Goal: Task Accomplishment & Management: Use online tool/utility

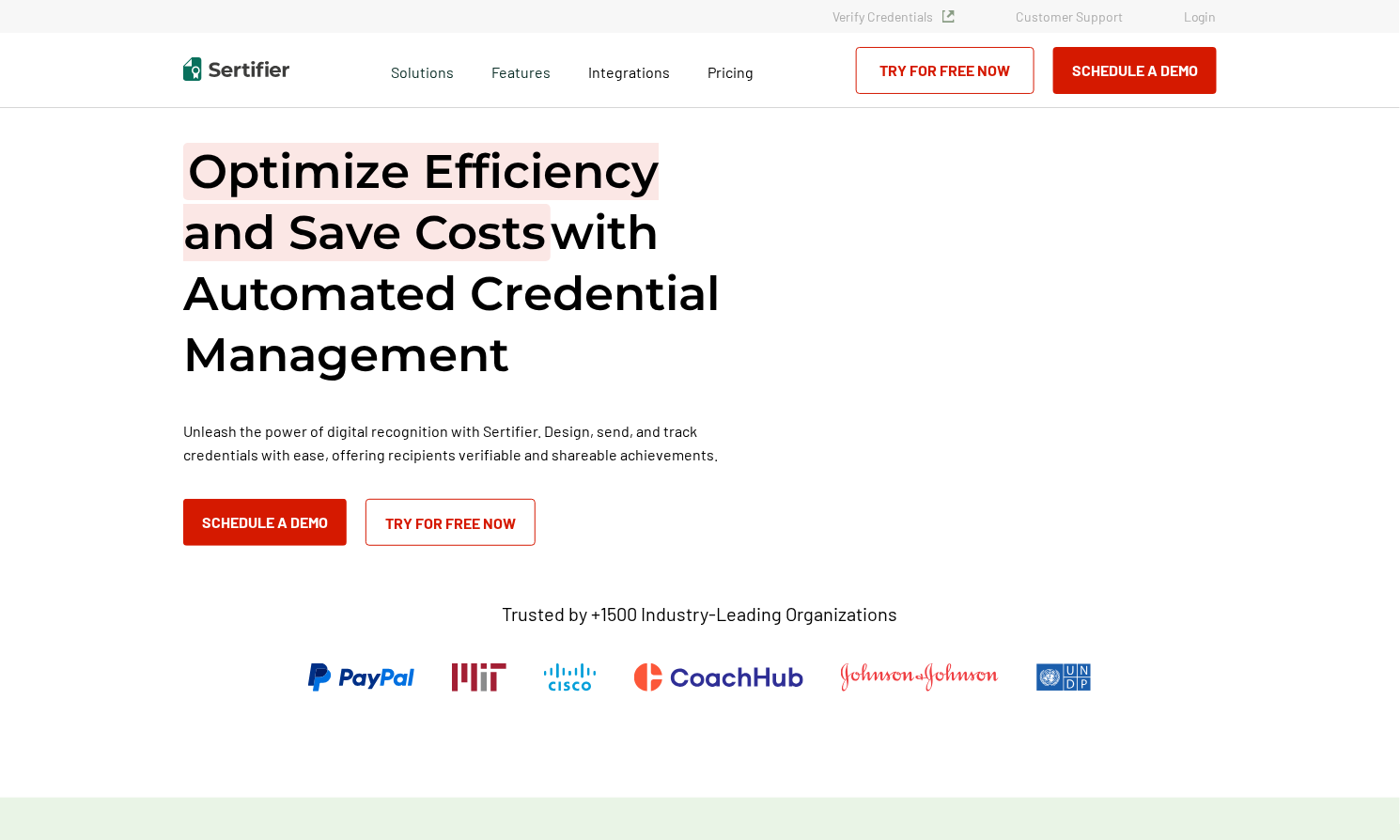
click at [1208, 24] on link "Login" at bounding box center [1200, 17] width 33 height 16
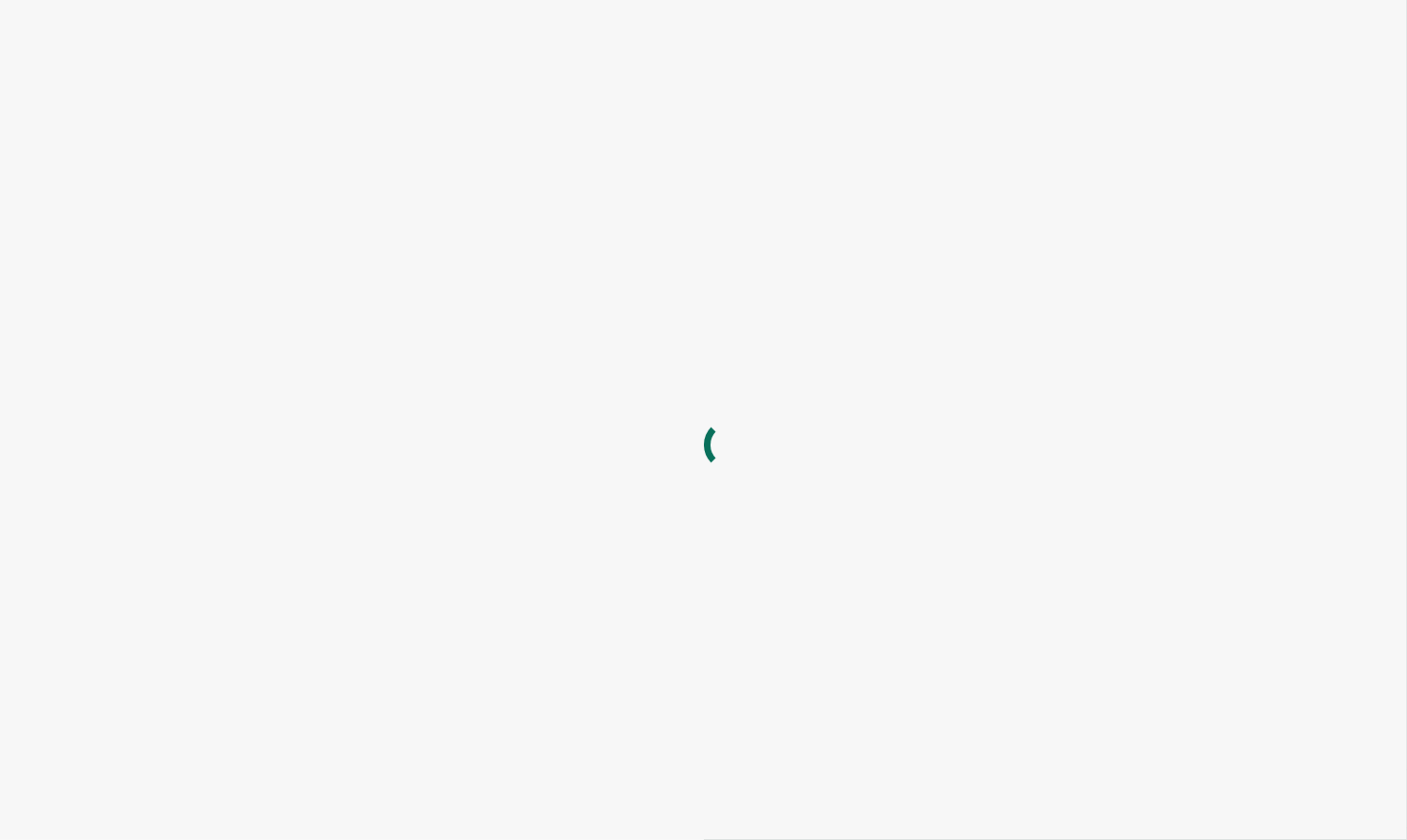
type input "hfryer@alta3.com"
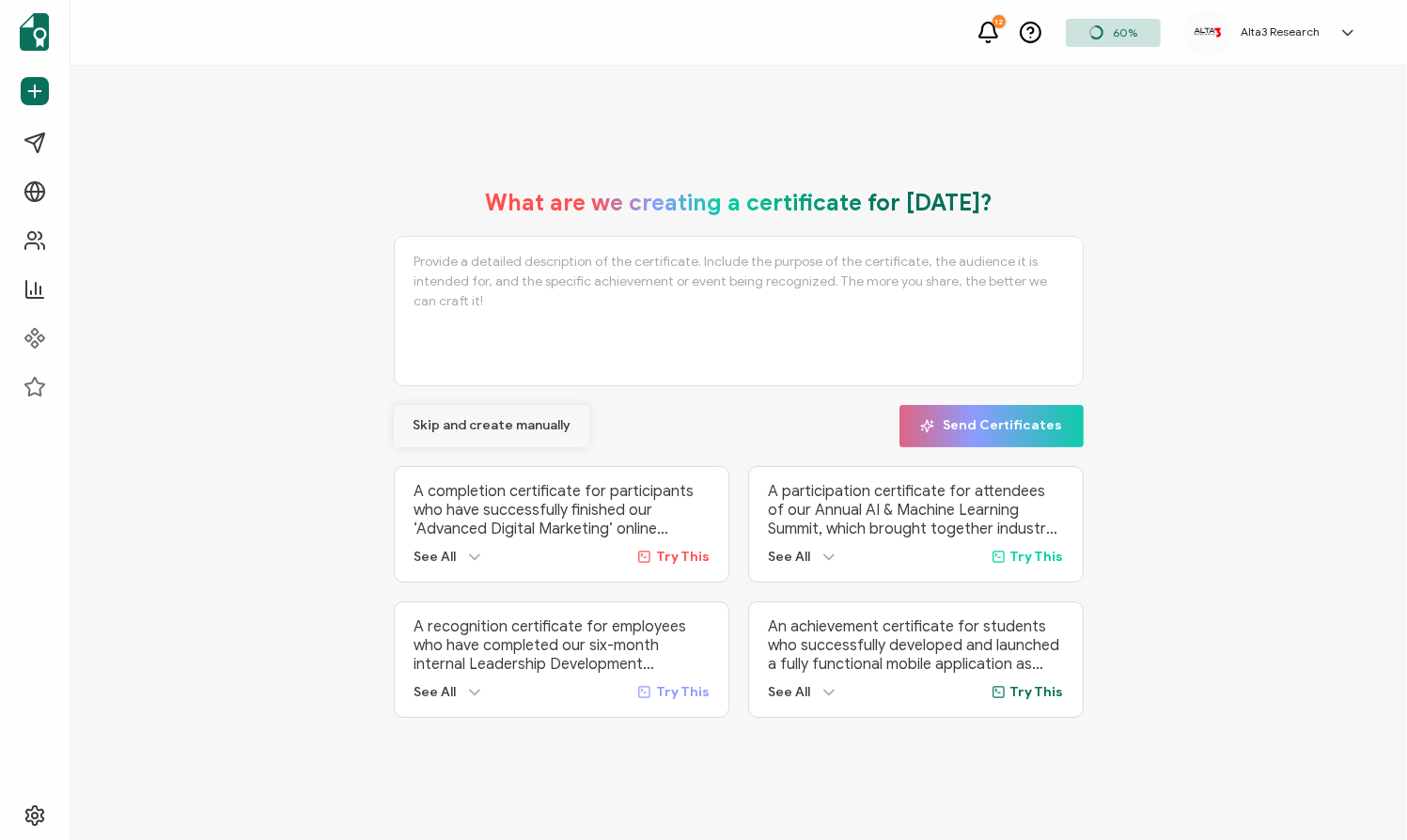
click at [448, 425] on span "Skip and create manually" at bounding box center [491, 425] width 158 height 13
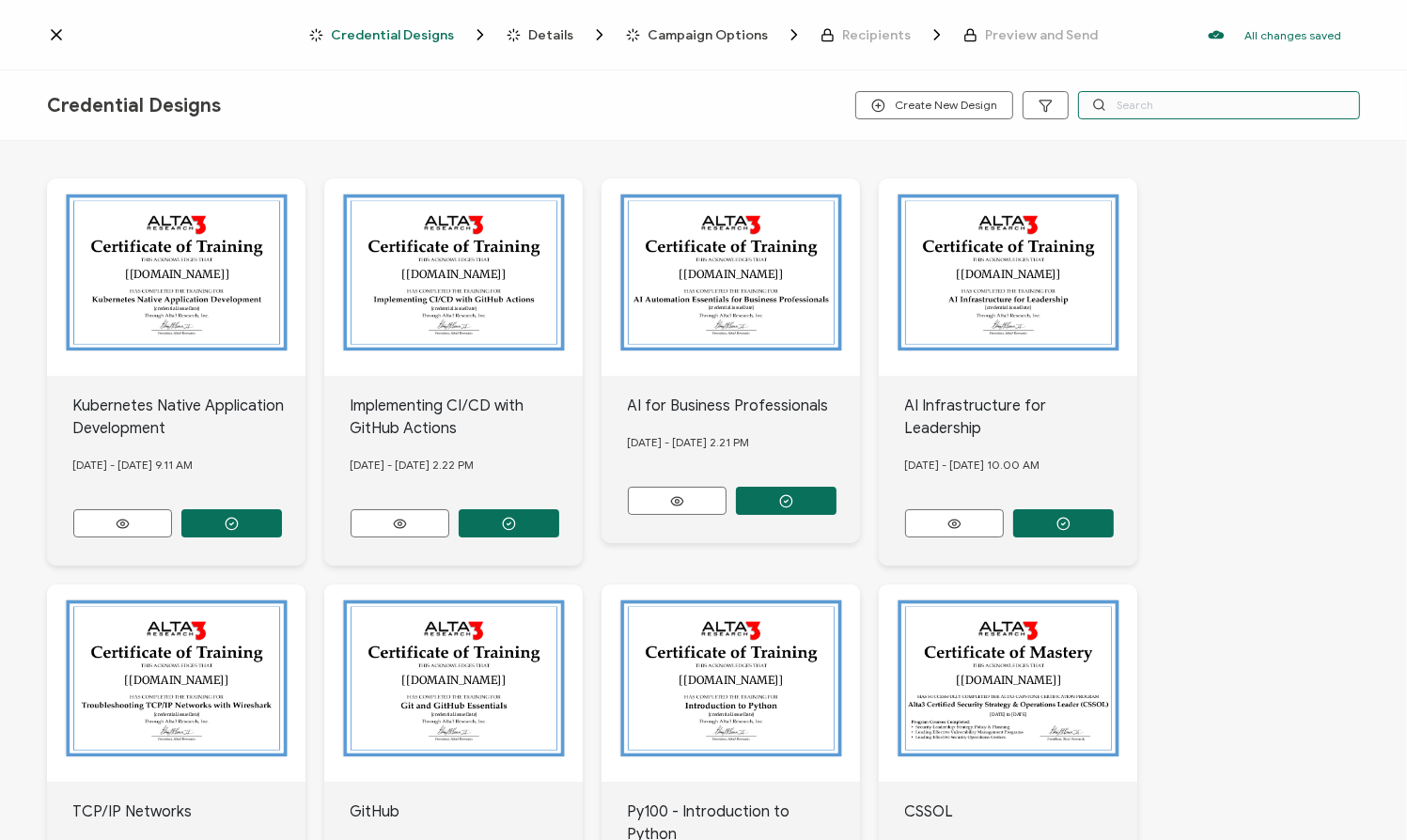
click at [1130, 108] on input "text" at bounding box center [1218, 104] width 282 height 28
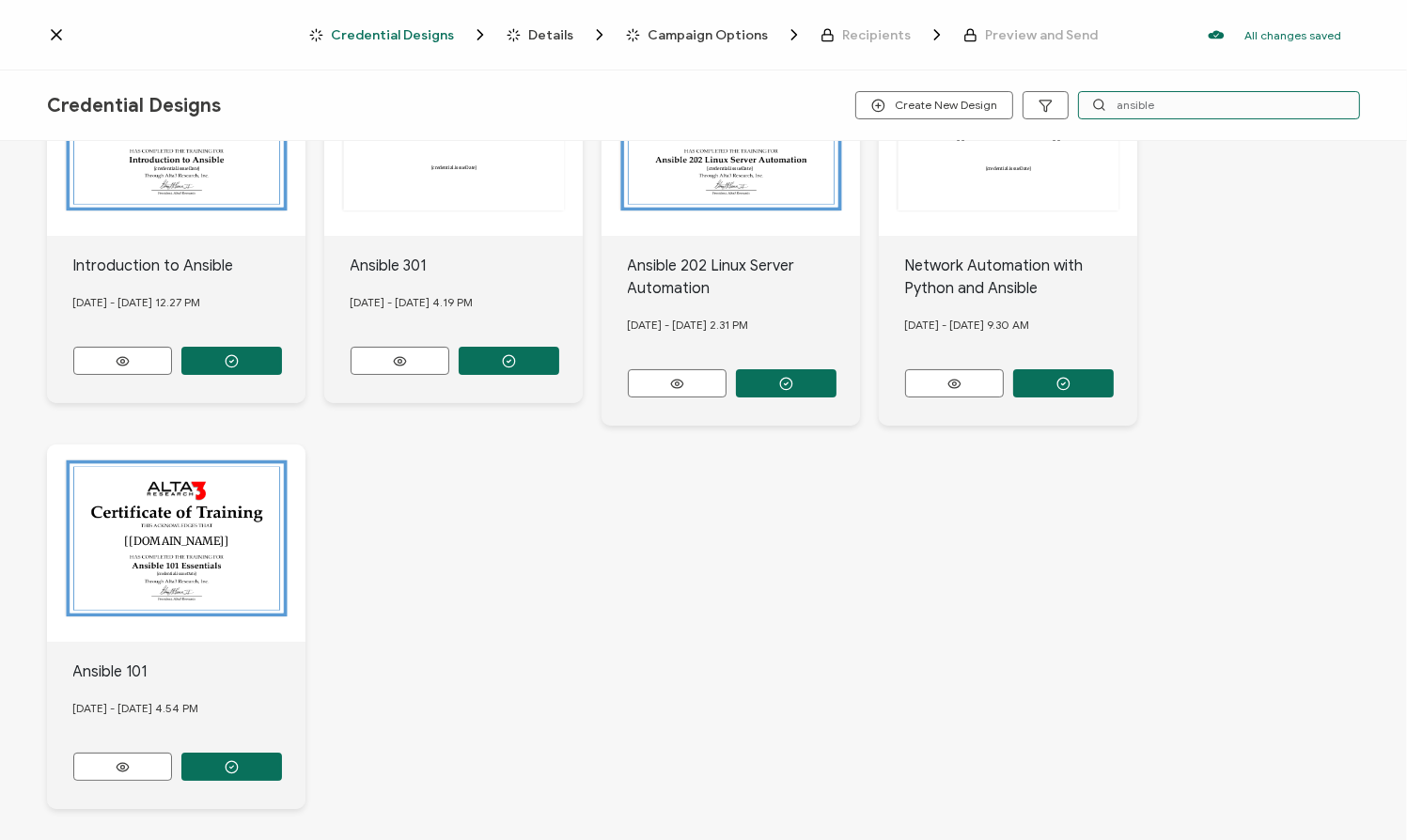
scroll to position [188, 0]
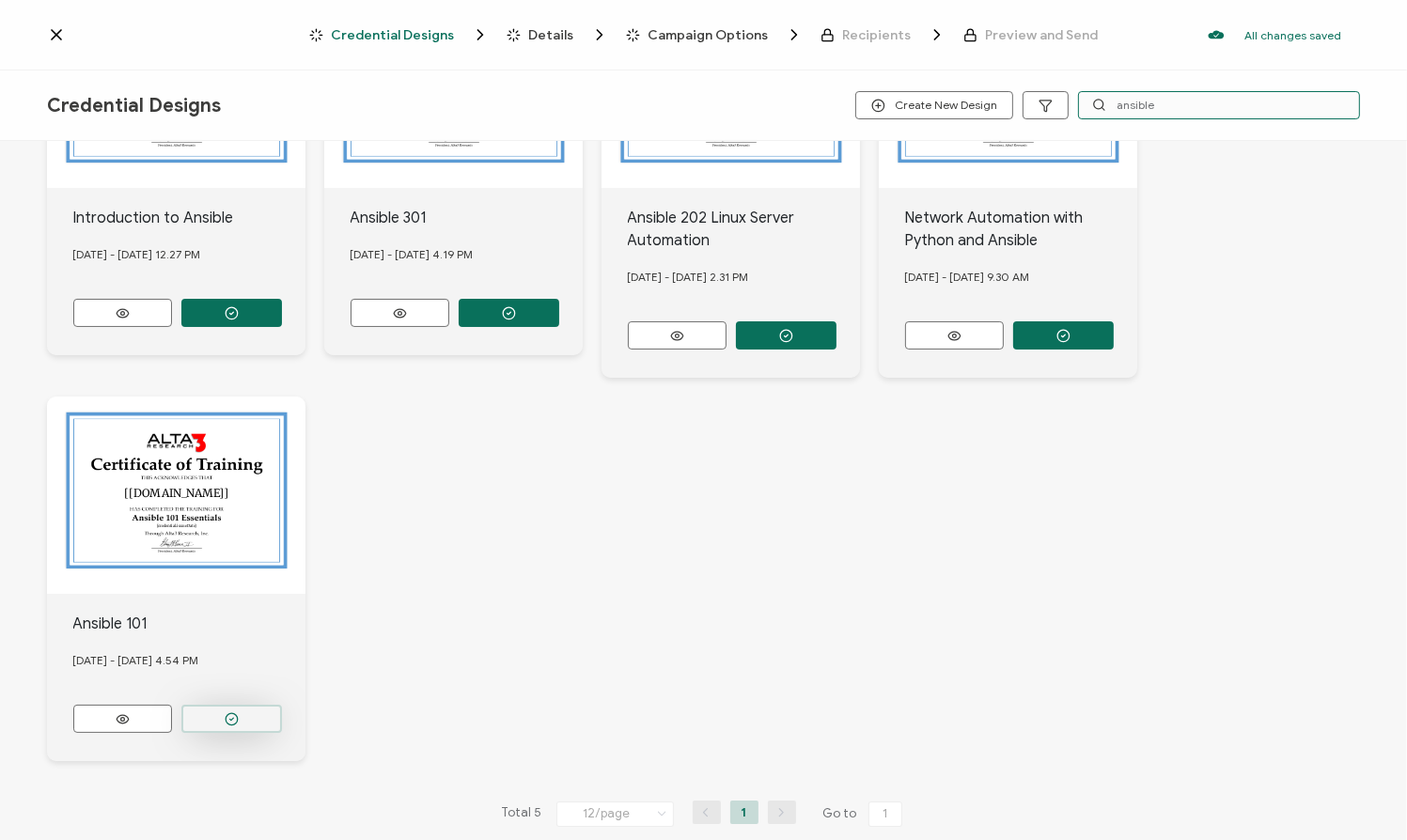
type input "ansible"
click at [235, 320] on circle "button" at bounding box center [231, 313] width 13 height 13
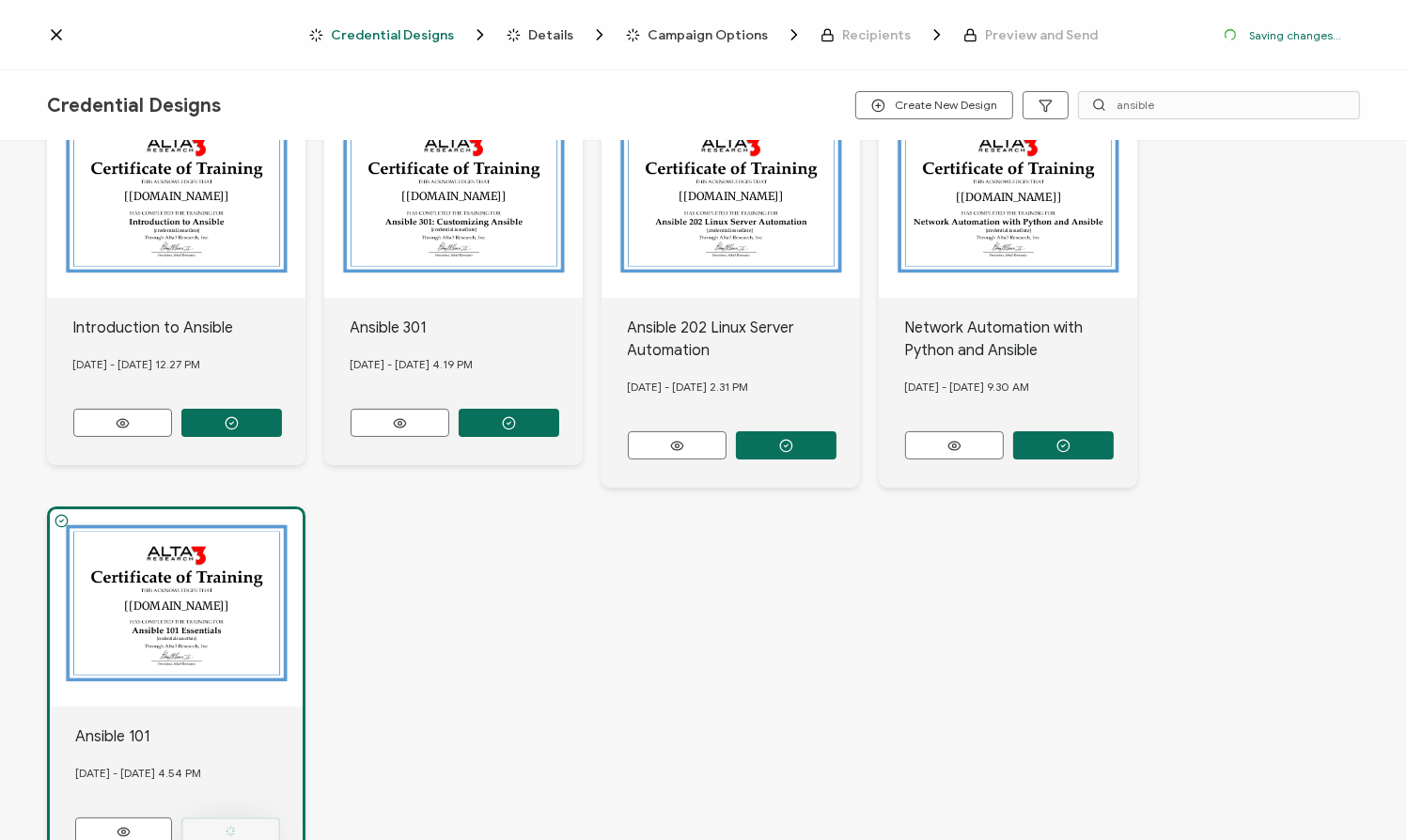
scroll to position [297, 0]
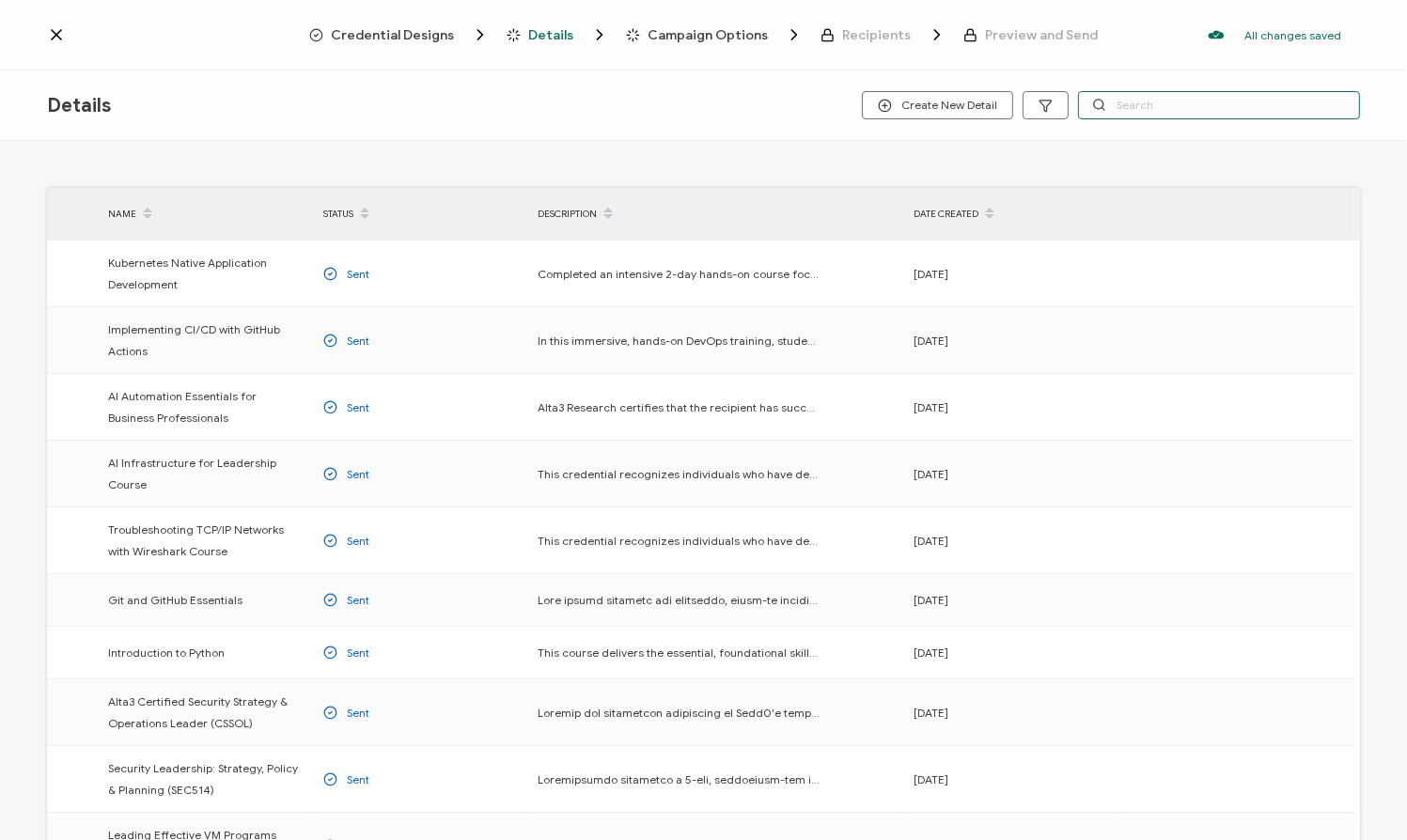
click at [1153, 110] on input "text" at bounding box center [1218, 104] width 282 height 28
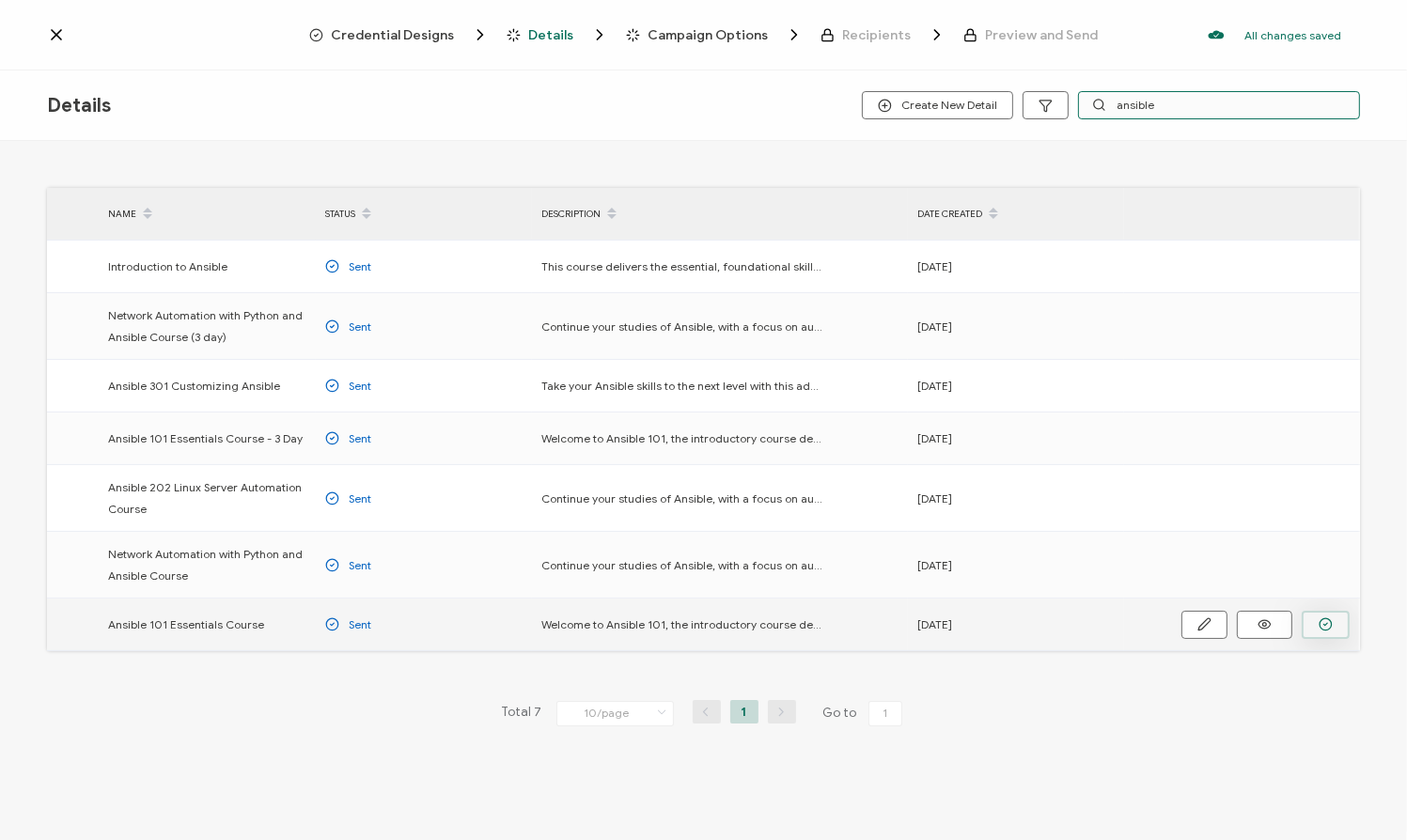
type input "ansible"
click at [0, 0] on icon "button" at bounding box center [0, 0] width 0 height 0
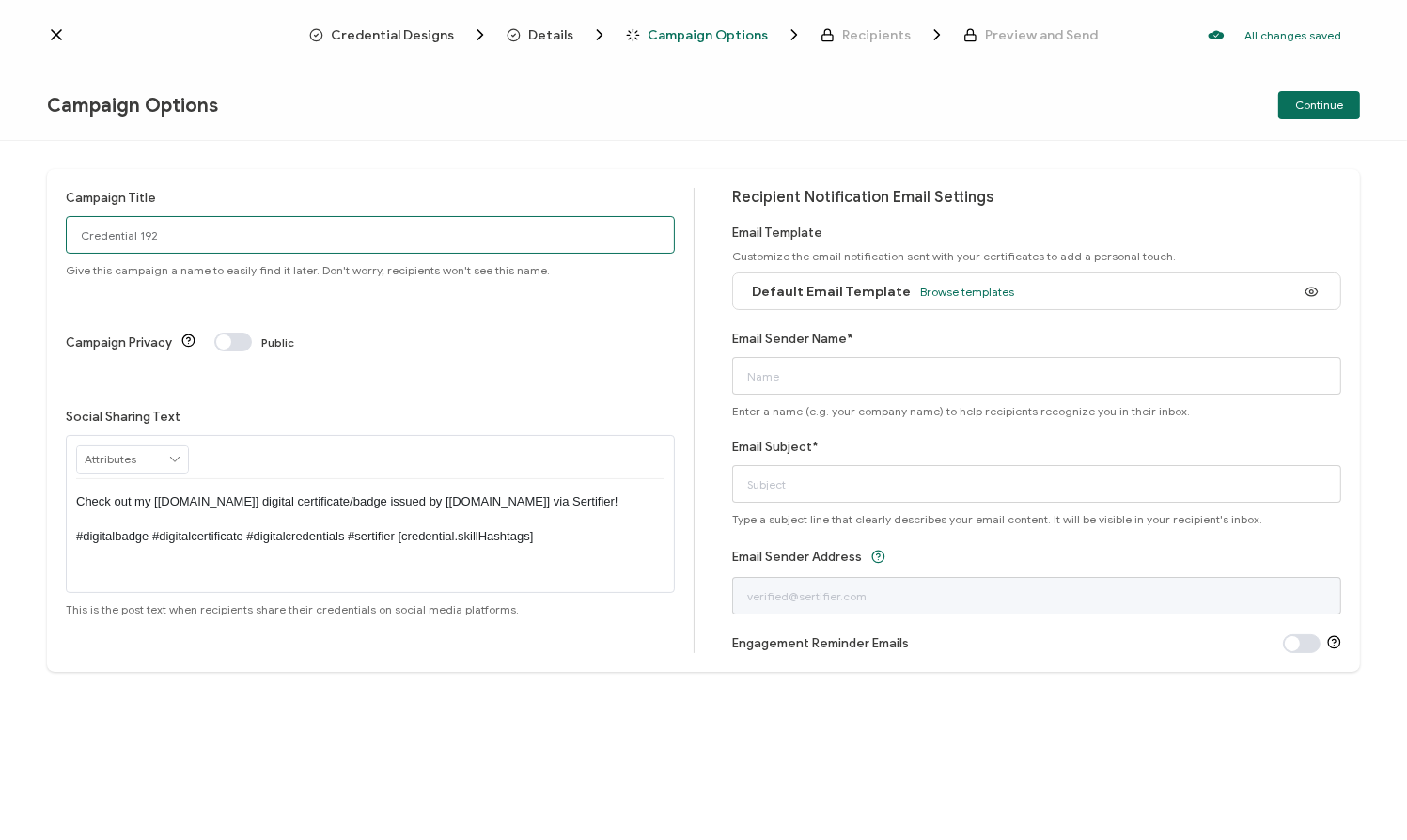
click at [205, 237] on input "Credential 192" at bounding box center [370, 235] width 609 height 38
drag, startPoint x: 207, startPoint y: 237, endPoint x: 18, endPoint y: 237, distance: 189.0
click at [18, 237] on div "Campaign Title Credential 192 Give this campaign a name to easily find it later…" at bounding box center [703, 490] width 1407 height 699
type input "8/25 Ans101 ORNL"
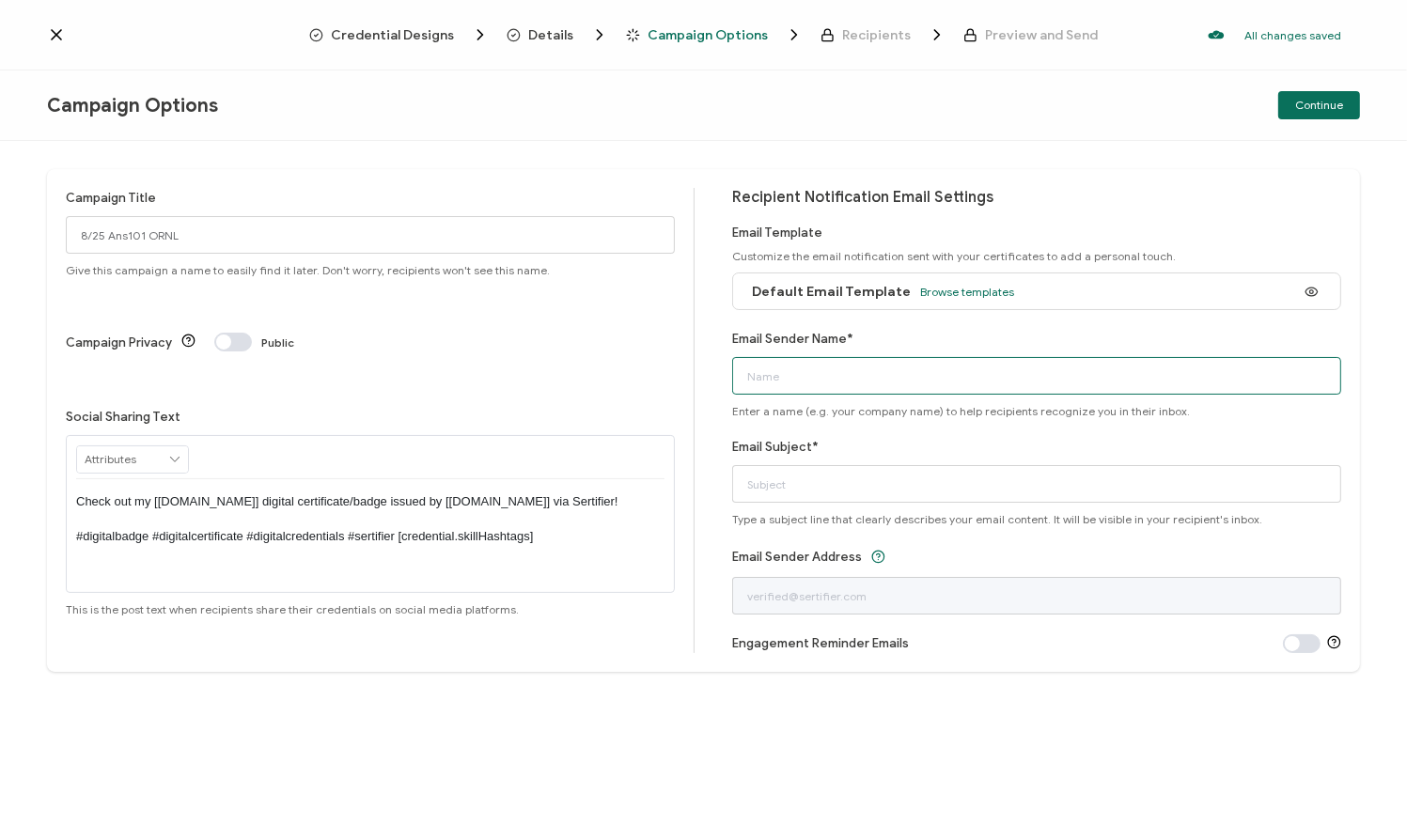
click at [840, 369] on input "Email Sender Name*" at bounding box center [1036, 375] width 609 height 38
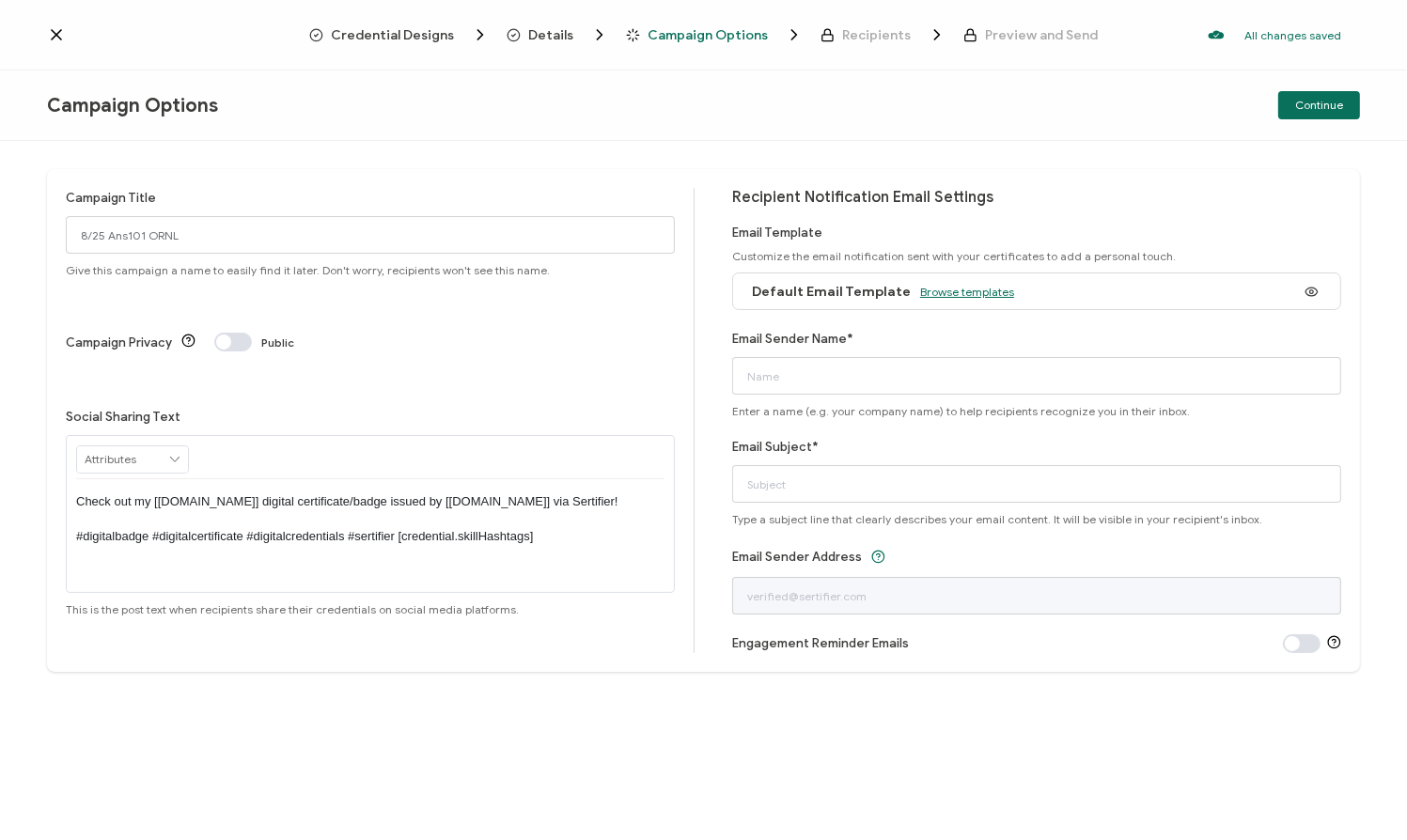
click at [968, 293] on span "Browse templates" at bounding box center [967, 291] width 94 height 14
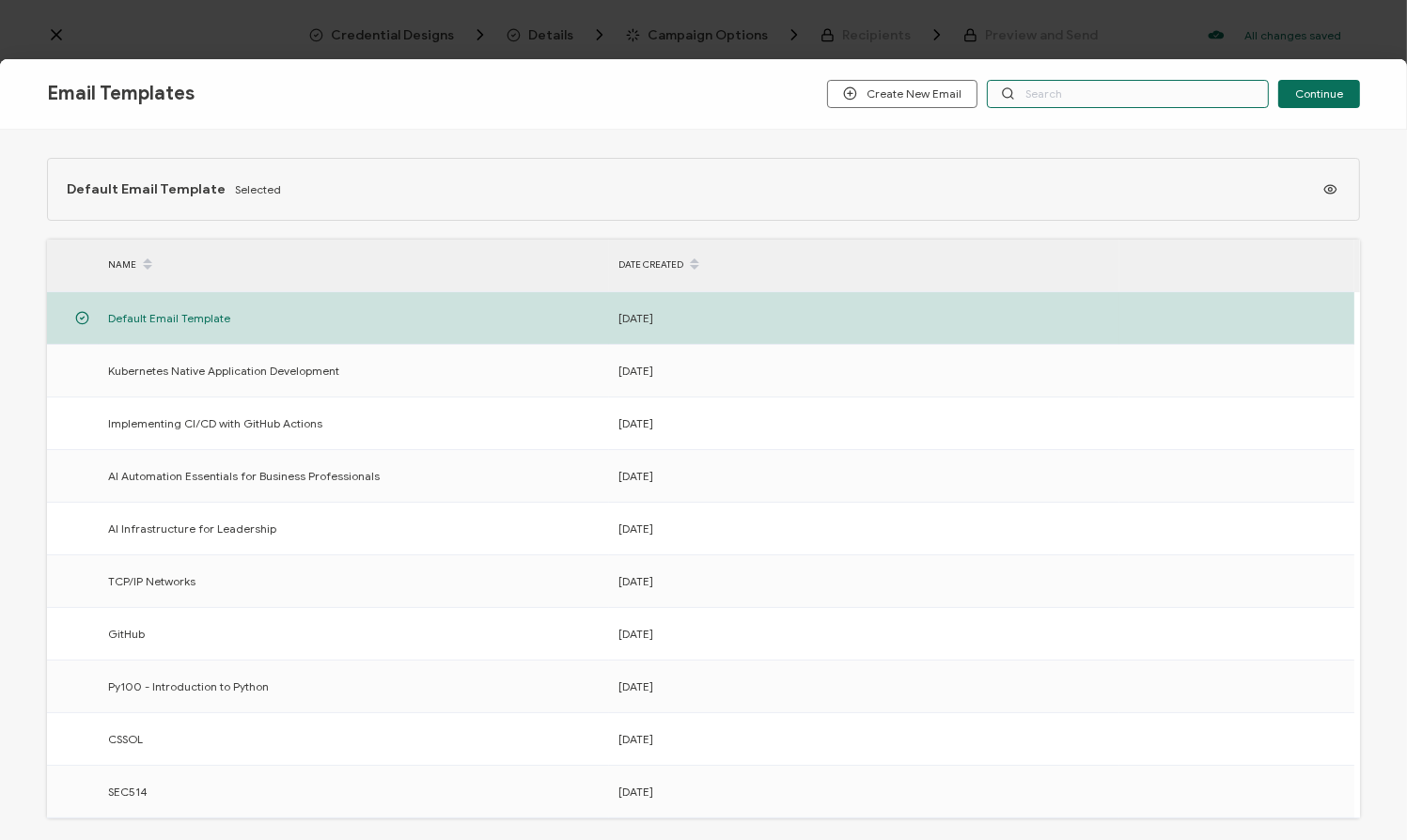
click at [1045, 93] on input "text" at bounding box center [1127, 94] width 282 height 28
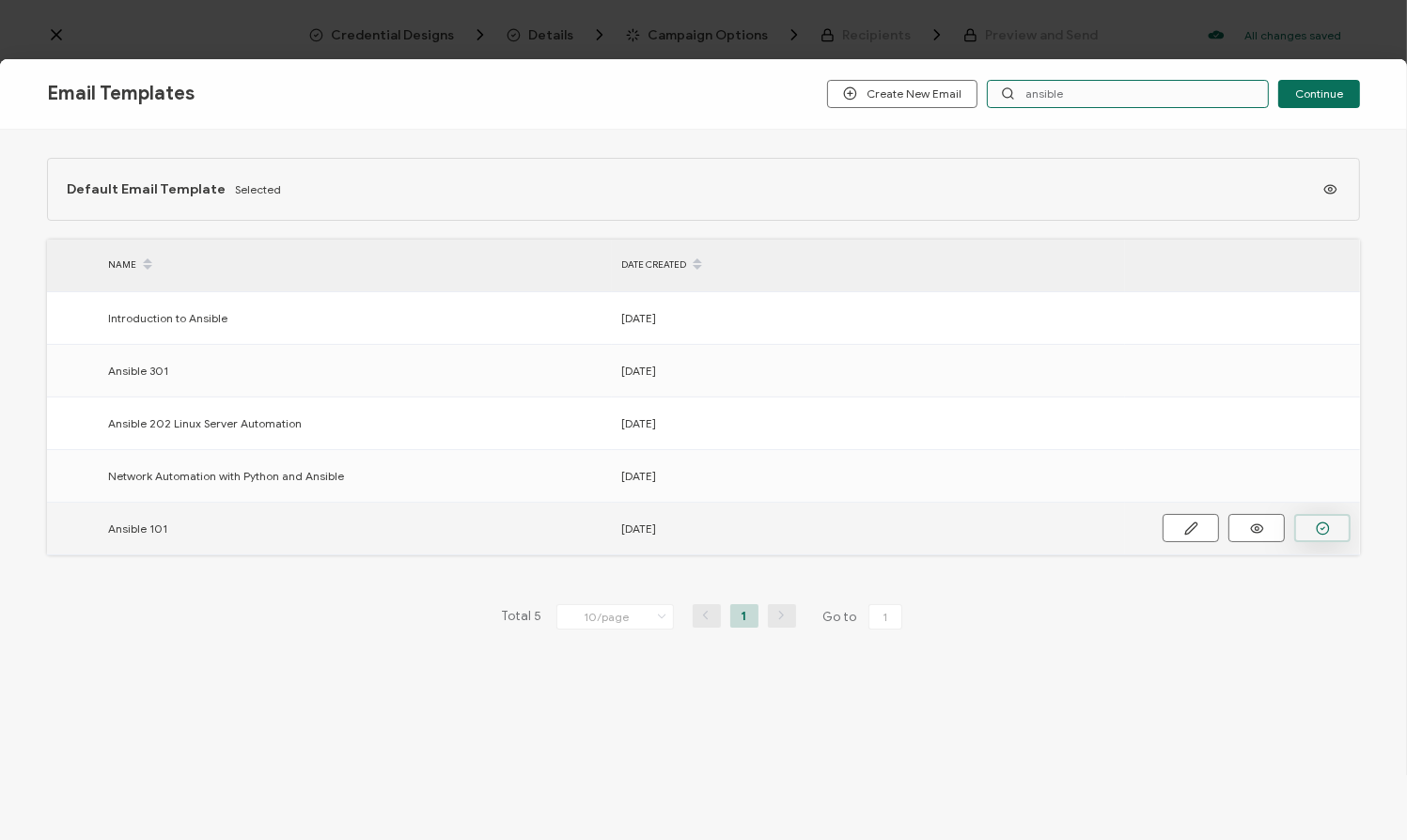
type input "ansible"
click at [0, 0] on icon "button" at bounding box center [0, 0] width 0 height 0
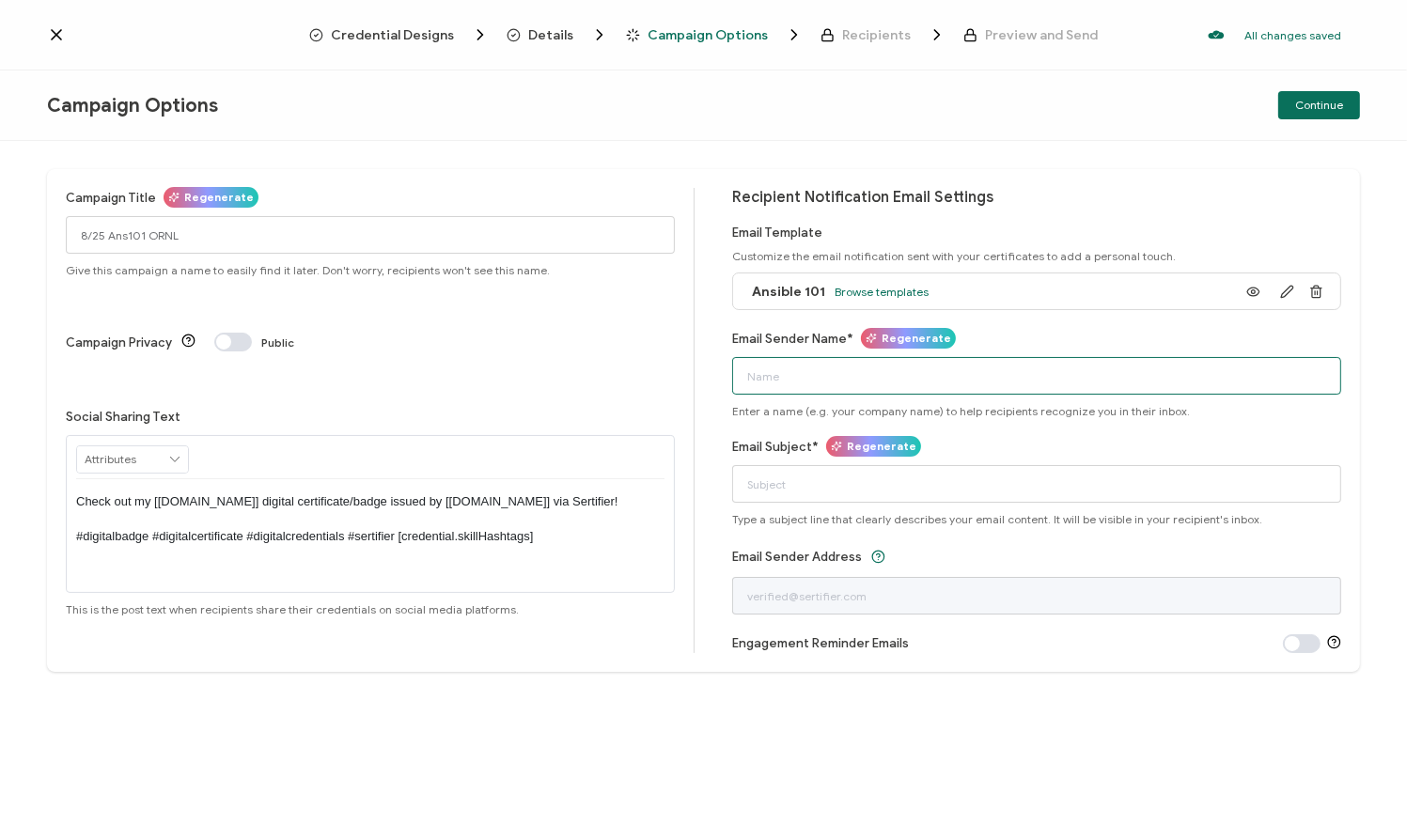
click at [1123, 385] on input "Email Sender Name*" at bounding box center [1036, 375] width 609 height 38
type input "Alta3 Research"
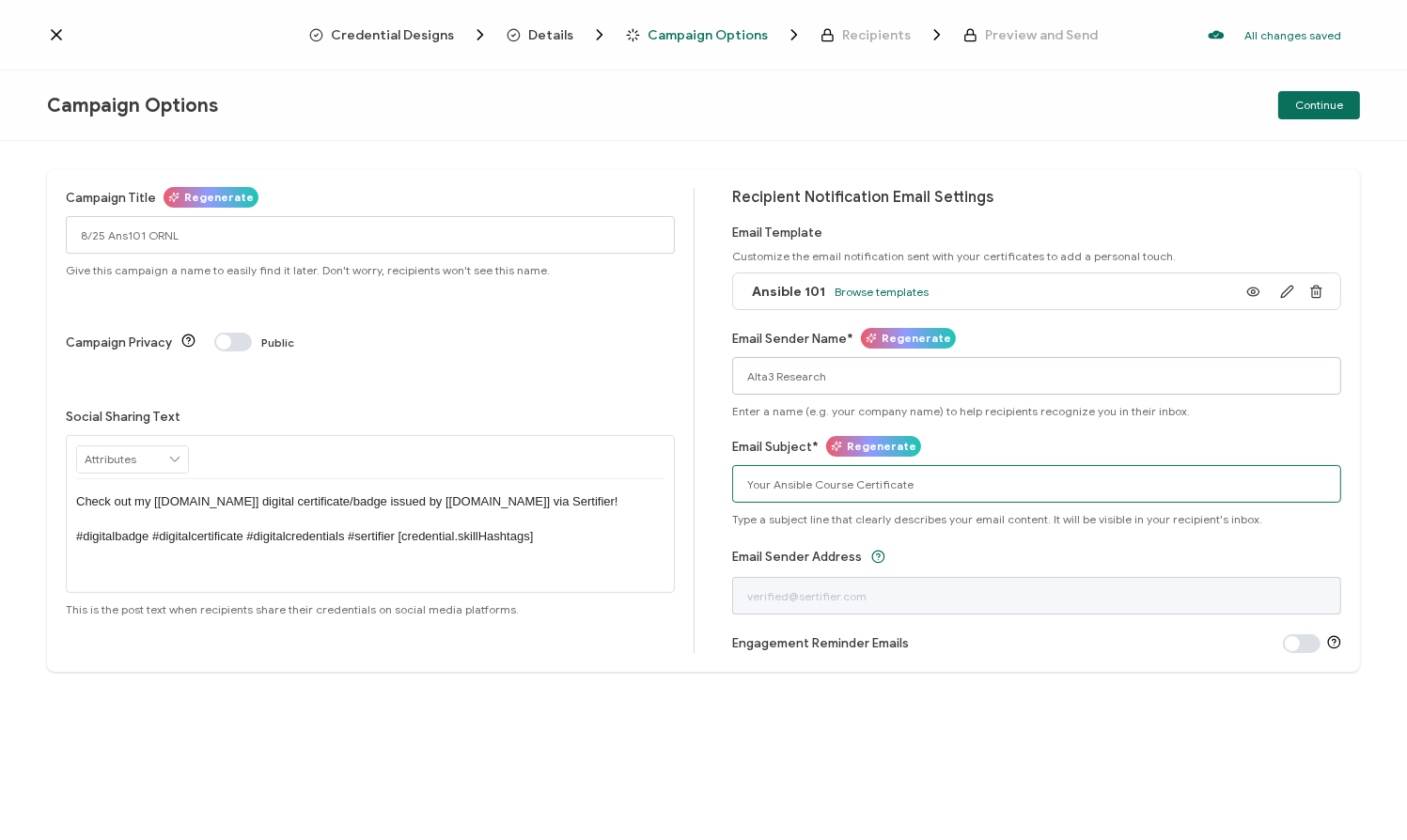
type input "Your Ansible Course Certificate"
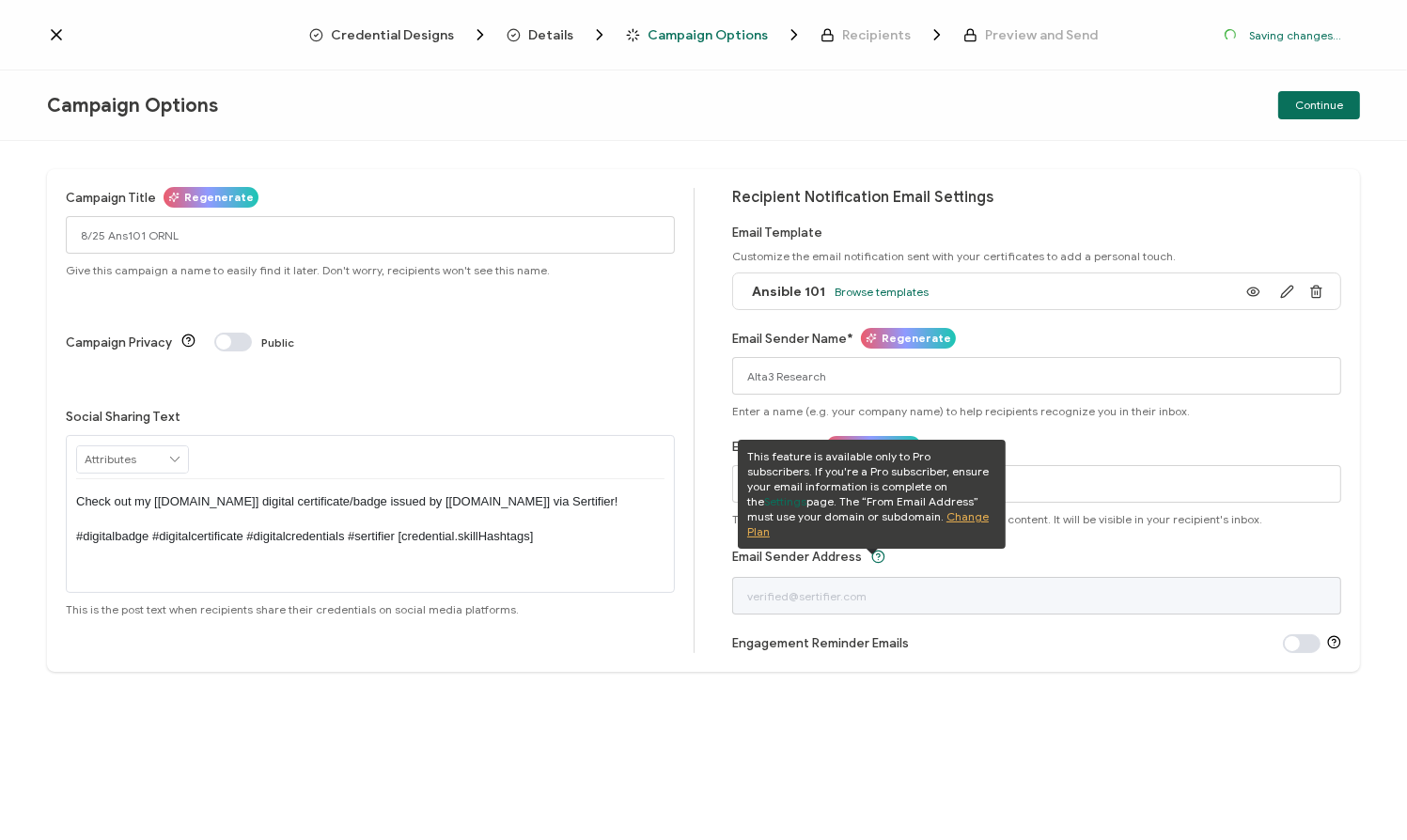
drag, startPoint x: 1097, startPoint y: 118, endPoint x: 1239, endPoint y: 95, distance: 143.9
click at [1098, 118] on div "Continue" at bounding box center [1140, 104] width 438 height 28
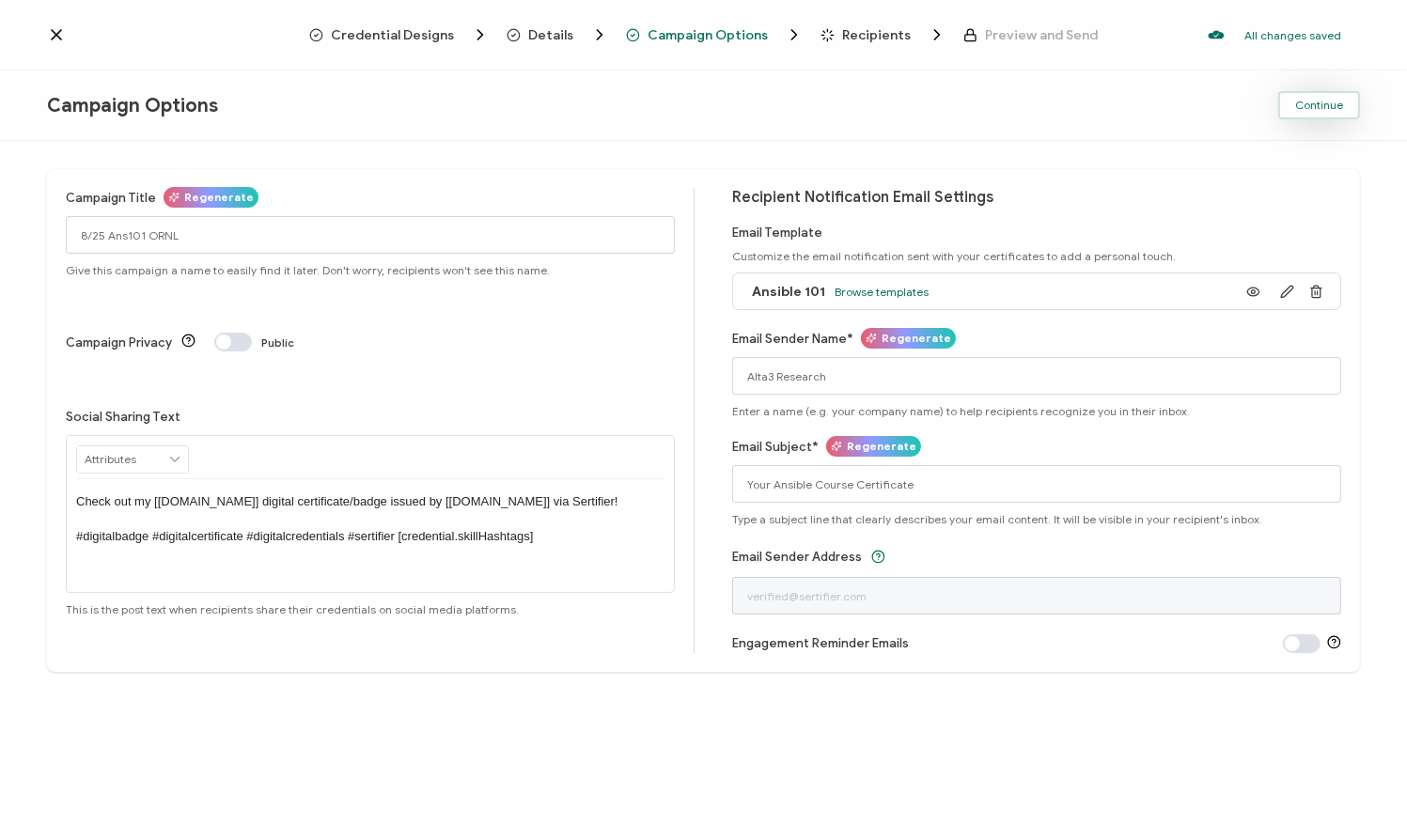
click at [1319, 99] on span "Continue" at bounding box center [1318, 105] width 48 height 12
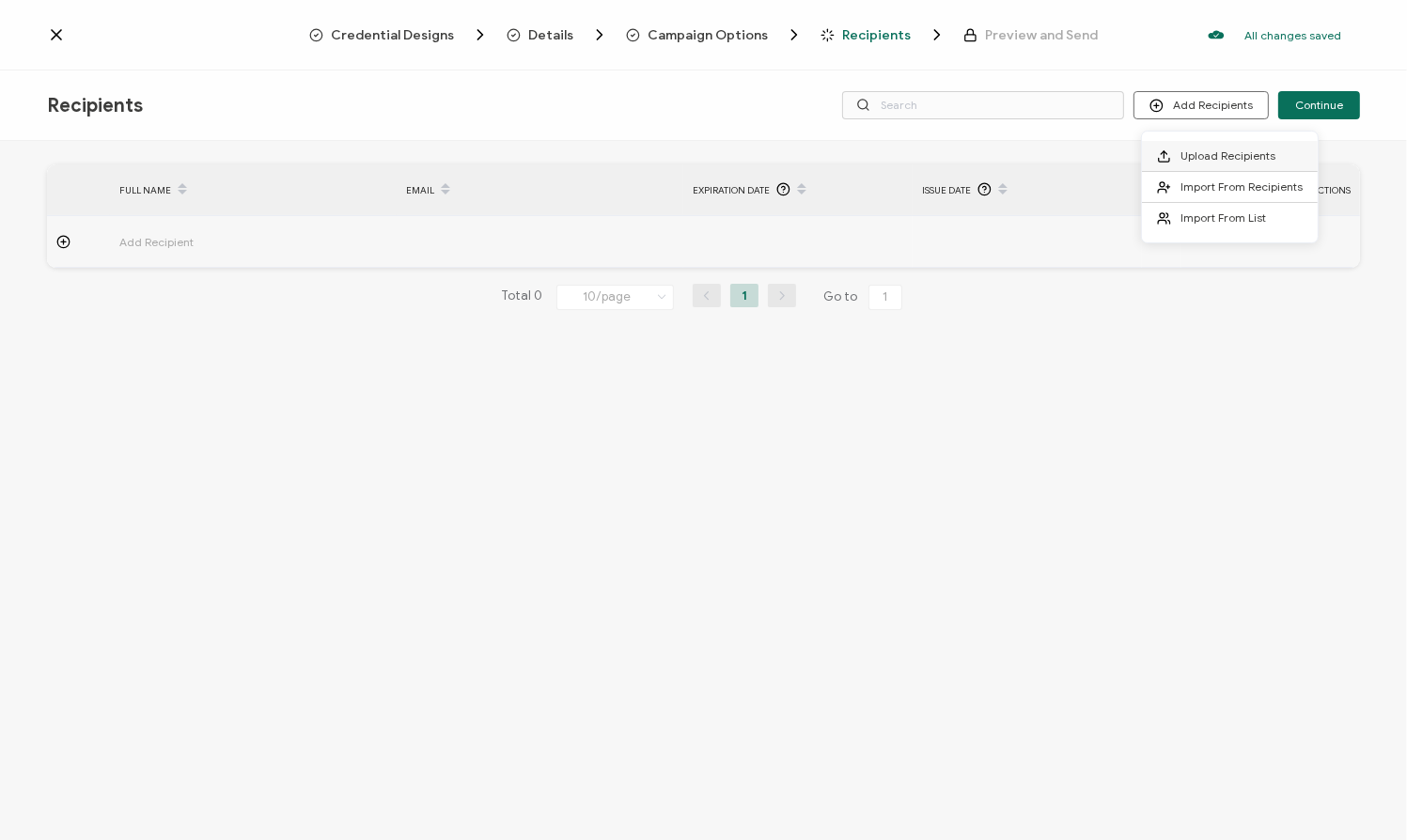
click at [1240, 146] on li "Upload Recipients" at bounding box center [1230, 157] width 176 height 31
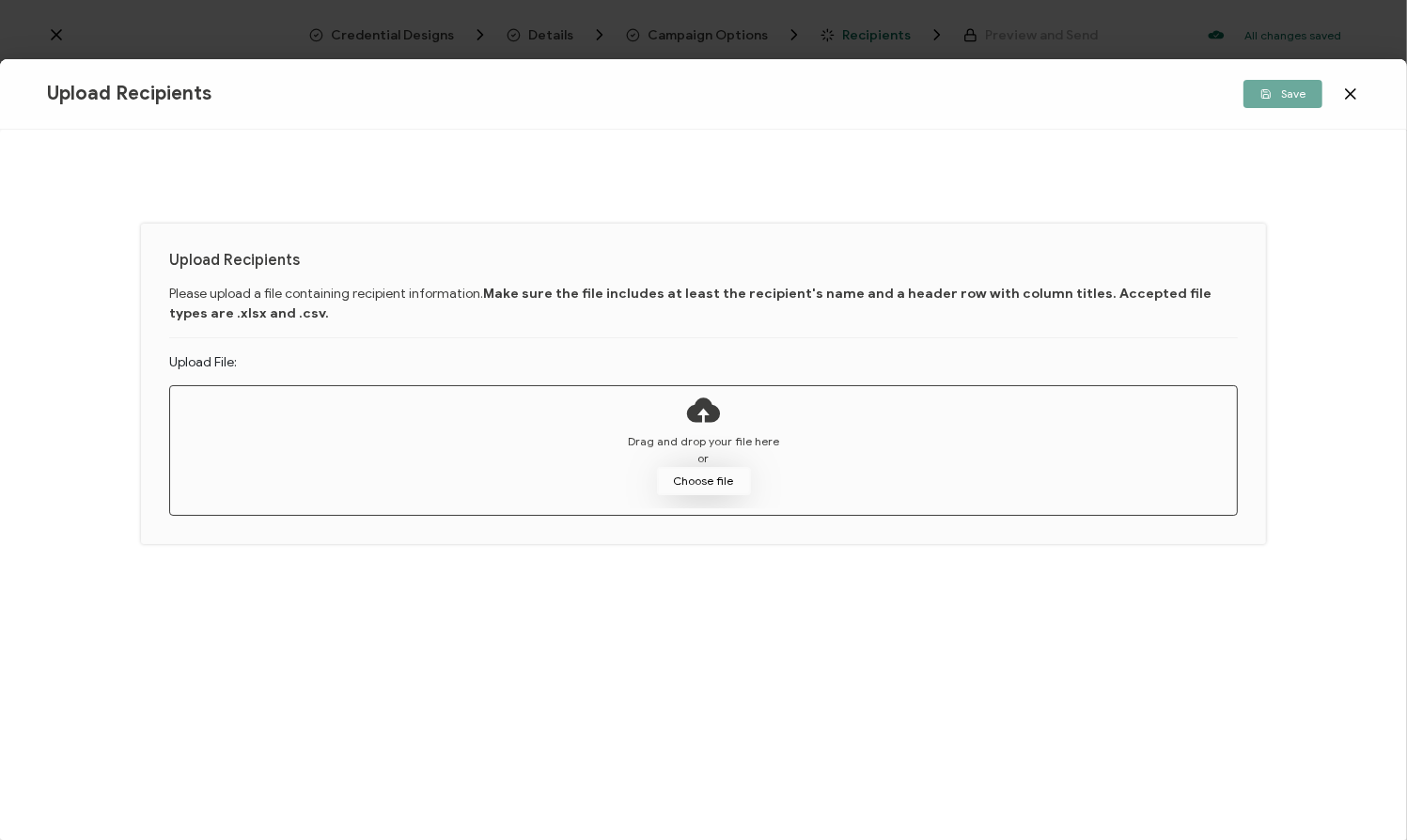
click at [708, 475] on button "Choose file" at bounding box center [704, 480] width 94 height 28
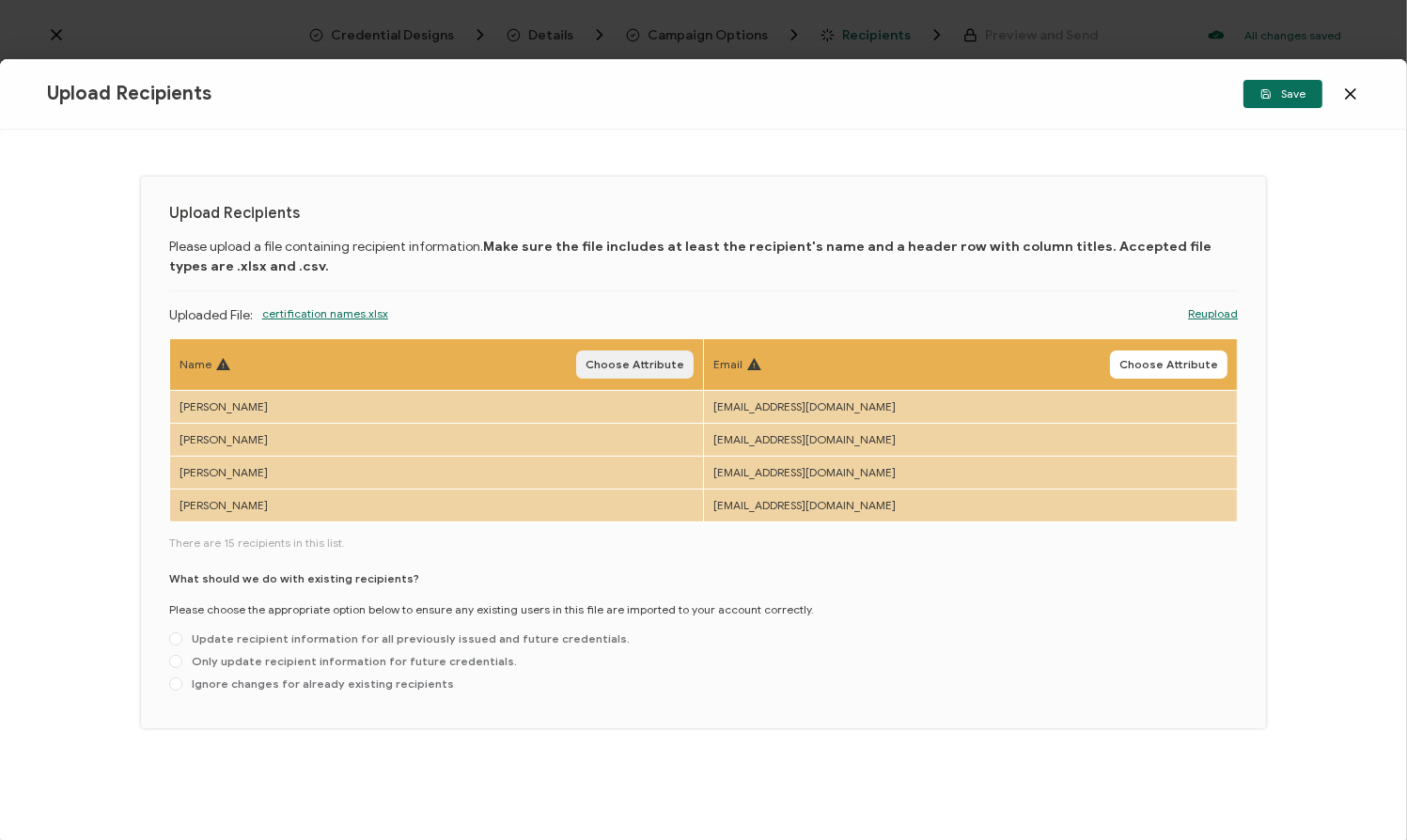
click at [626, 365] on span "Choose Attribute" at bounding box center [634, 364] width 98 height 12
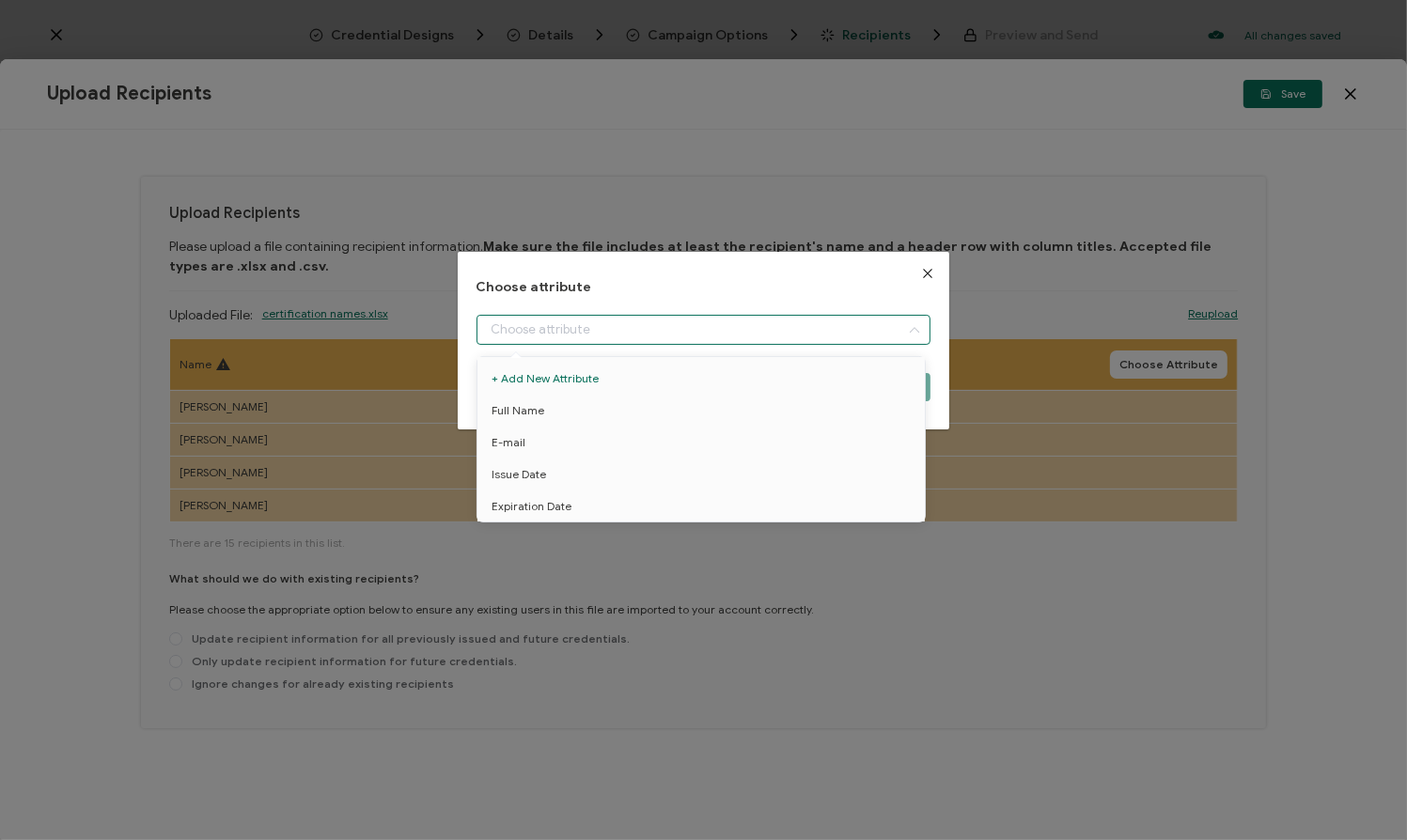
click at [606, 330] on input "dialog" at bounding box center [704, 329] width 454 height 30
click at [550, 404] on li "Full Name" at bounding box center [704, 410] width 463 height 32
type input "Full Name"
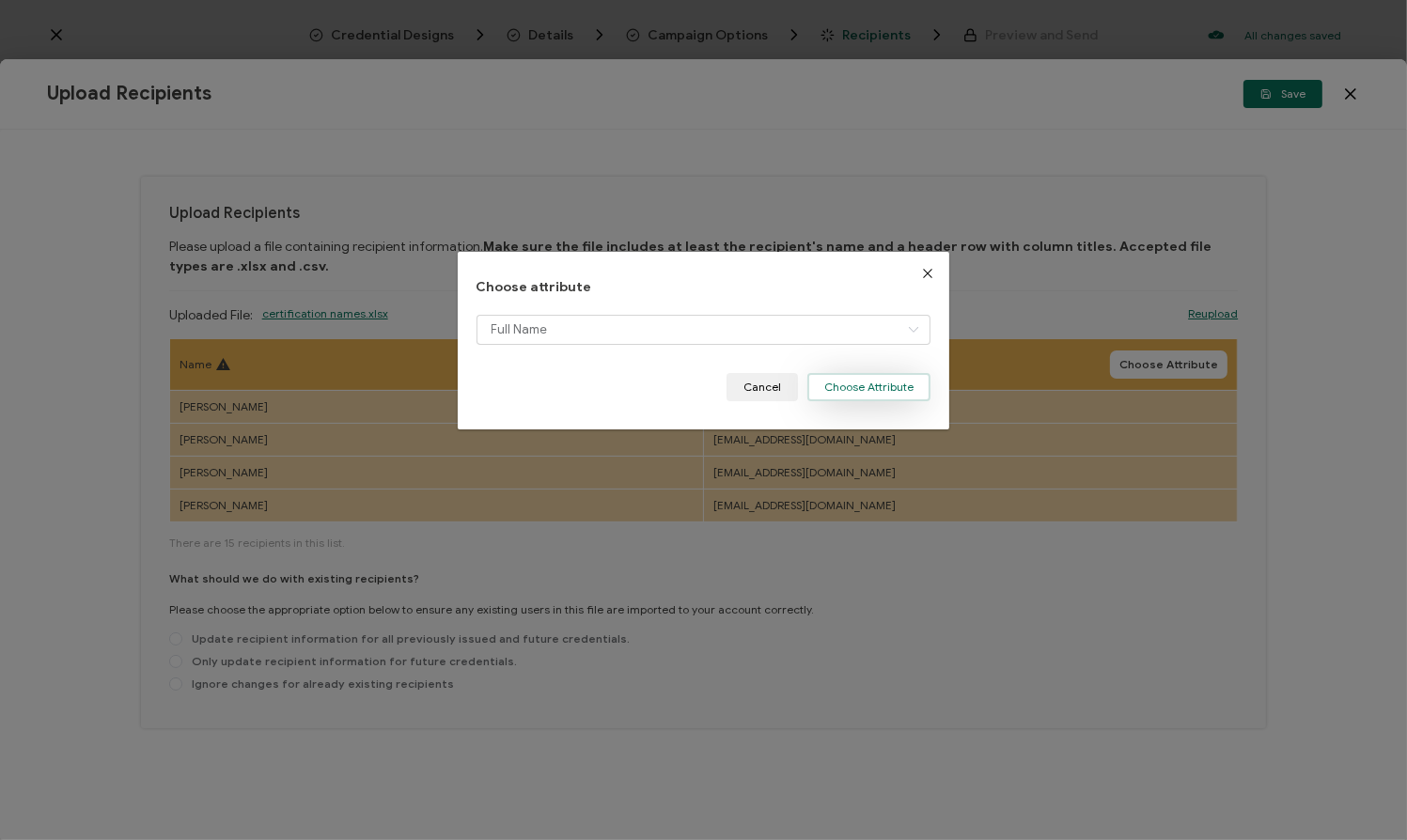
click at [879, 381] on button "Choose Attribute" at bounding box center [869, 387] width 123 height 28
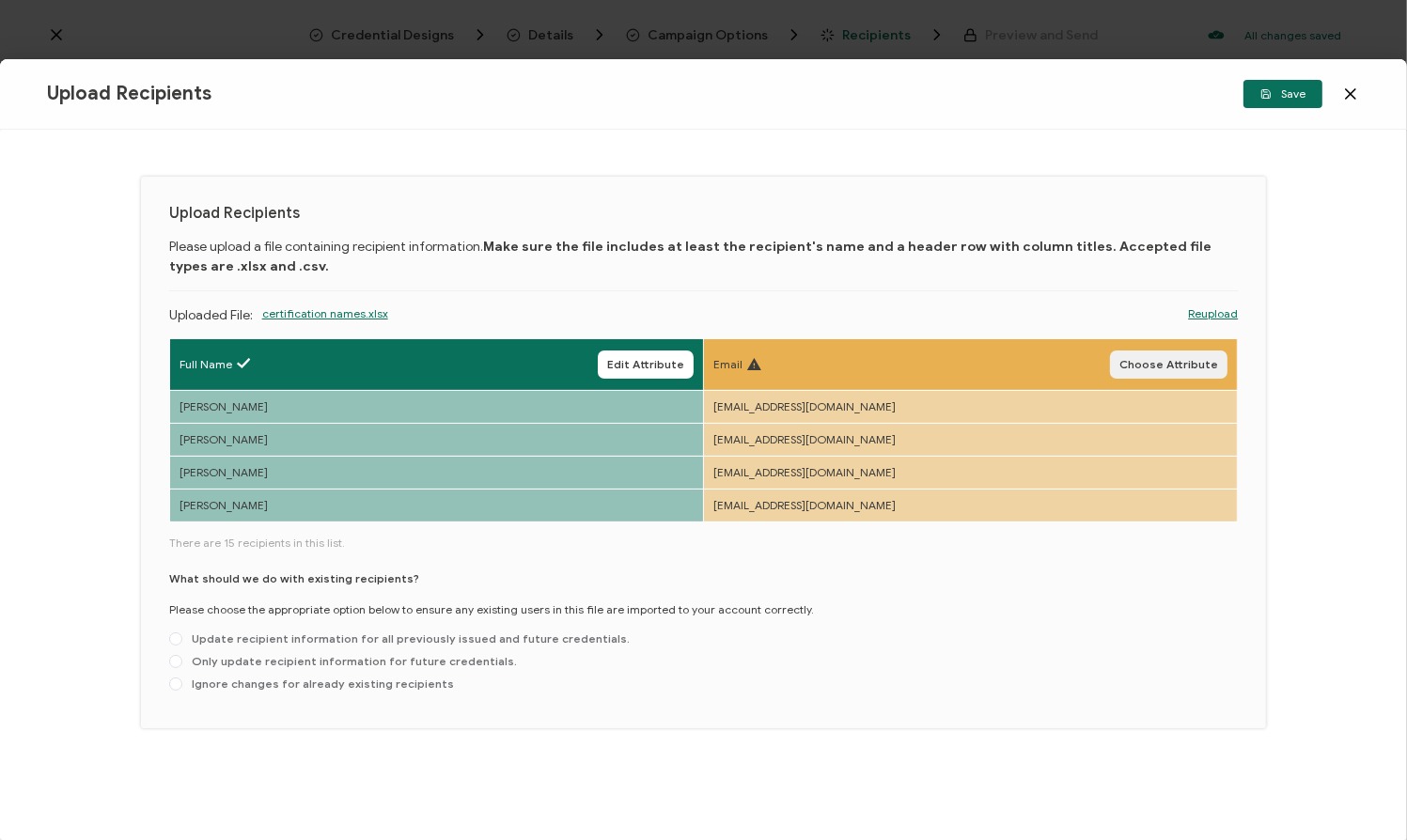
click at [1145, 362] on span "Choose Attribute" at bounding box center [1168, 364] width 98 height 12
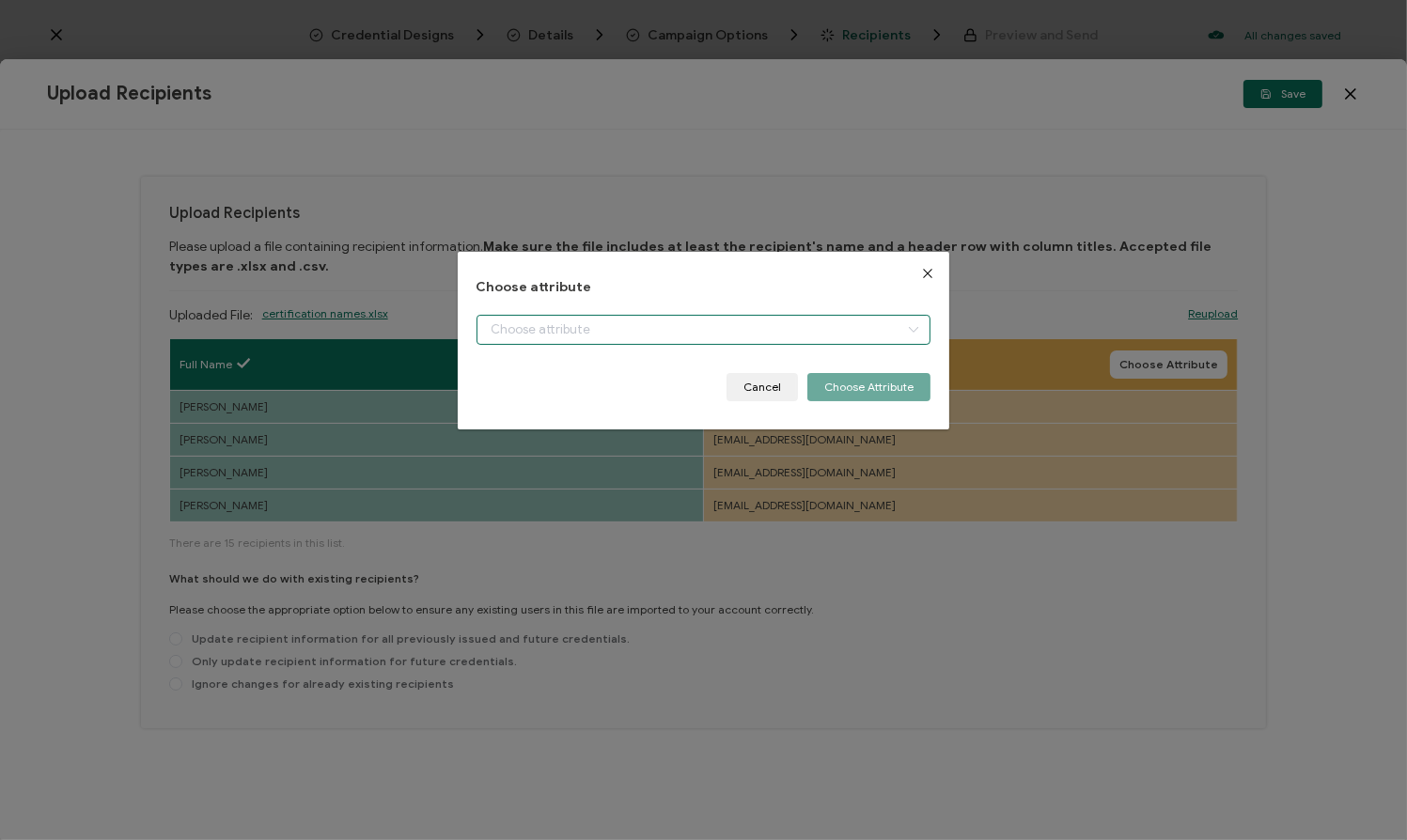
click at [836, 335] on input "dialog" at bounding box center [704, 329] width 454 height 30
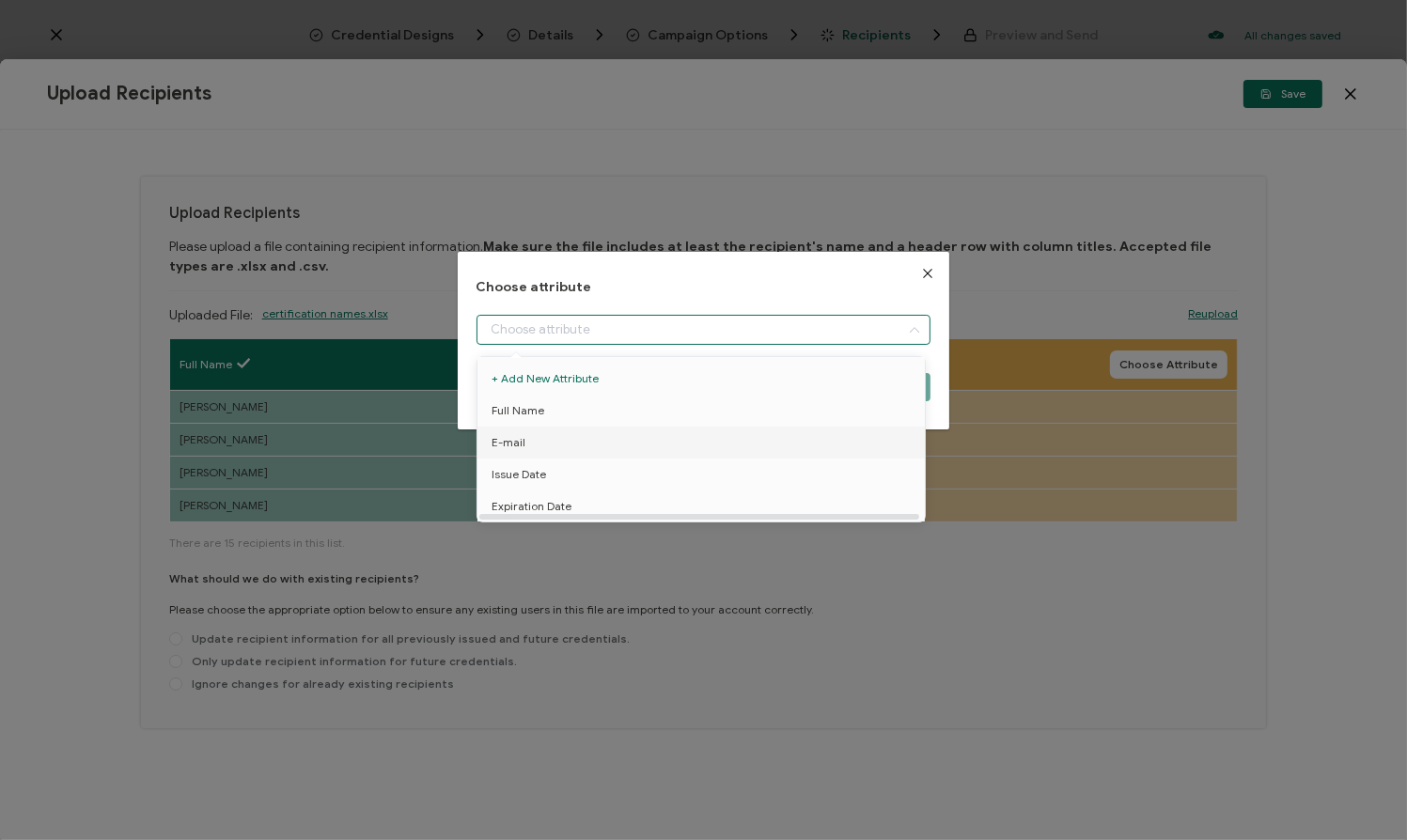
click at [665, 439] on li "E-mail" at bounding box center [704, 442] width 463 height 32
type input "E-mail"
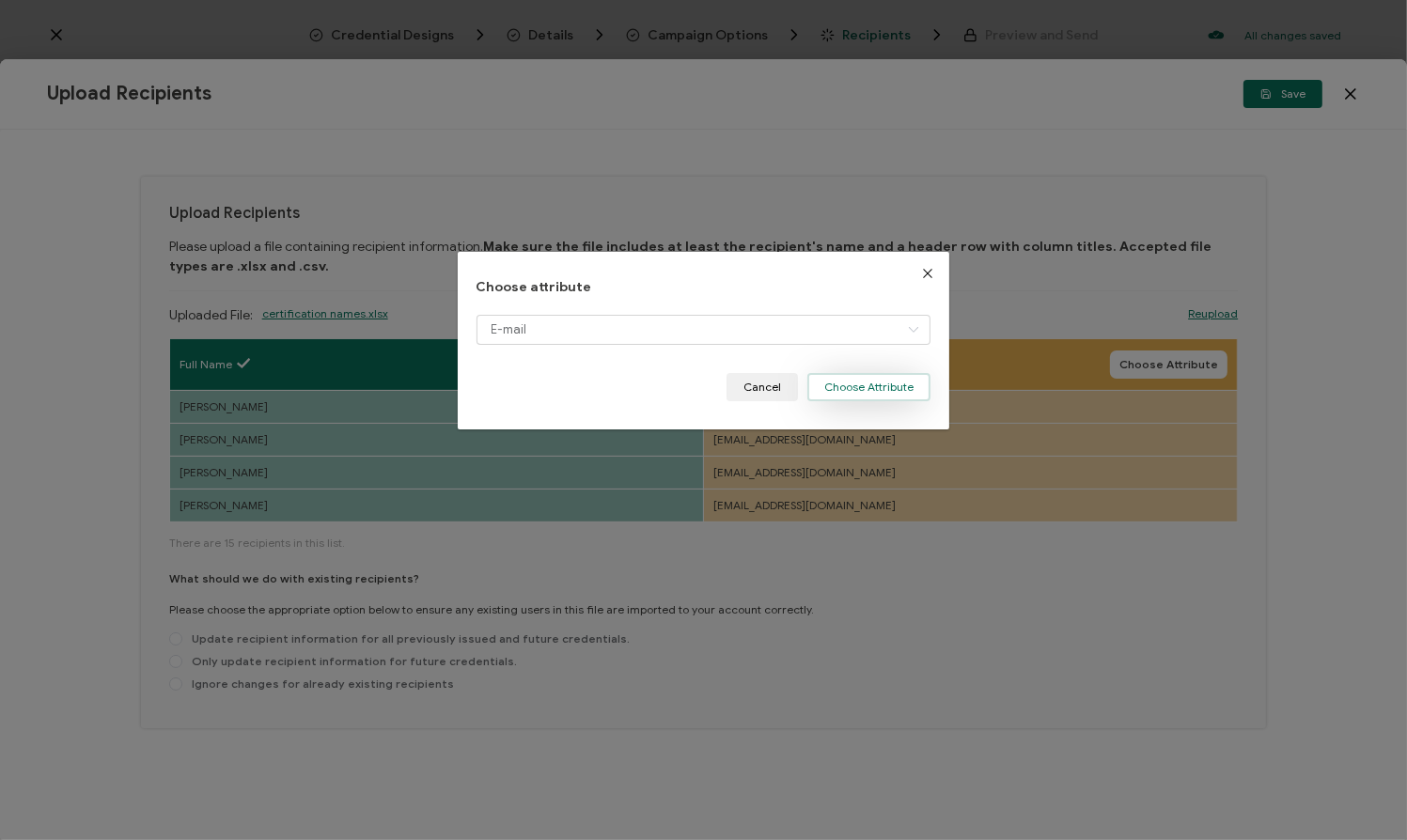
click at [852, 391] on button "Choose Attribute" at bounding box center [869, 387] width 123 height 28
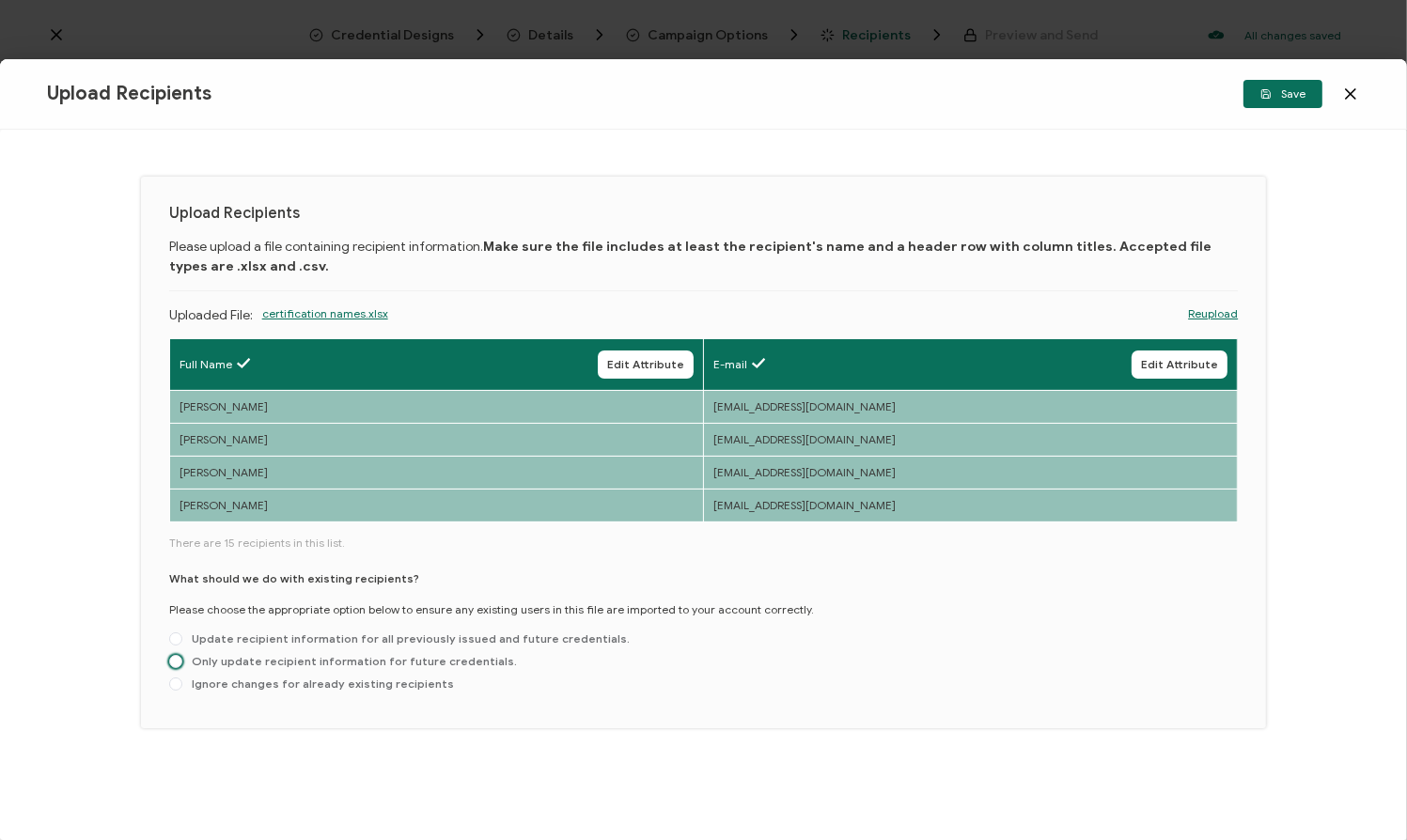
click at [437, 659] on span "Only update recipient information for future credentials." at bounding box center [349, 661] width 334 height 14
click at [182, 659] on input "Only update recipient information for future credentials." at bounding box center [175, 662] width 13 height 15
radio input "true"
click at [1294, 94] on span "Save" at bounding box center [1282, 95] width 45 height 12
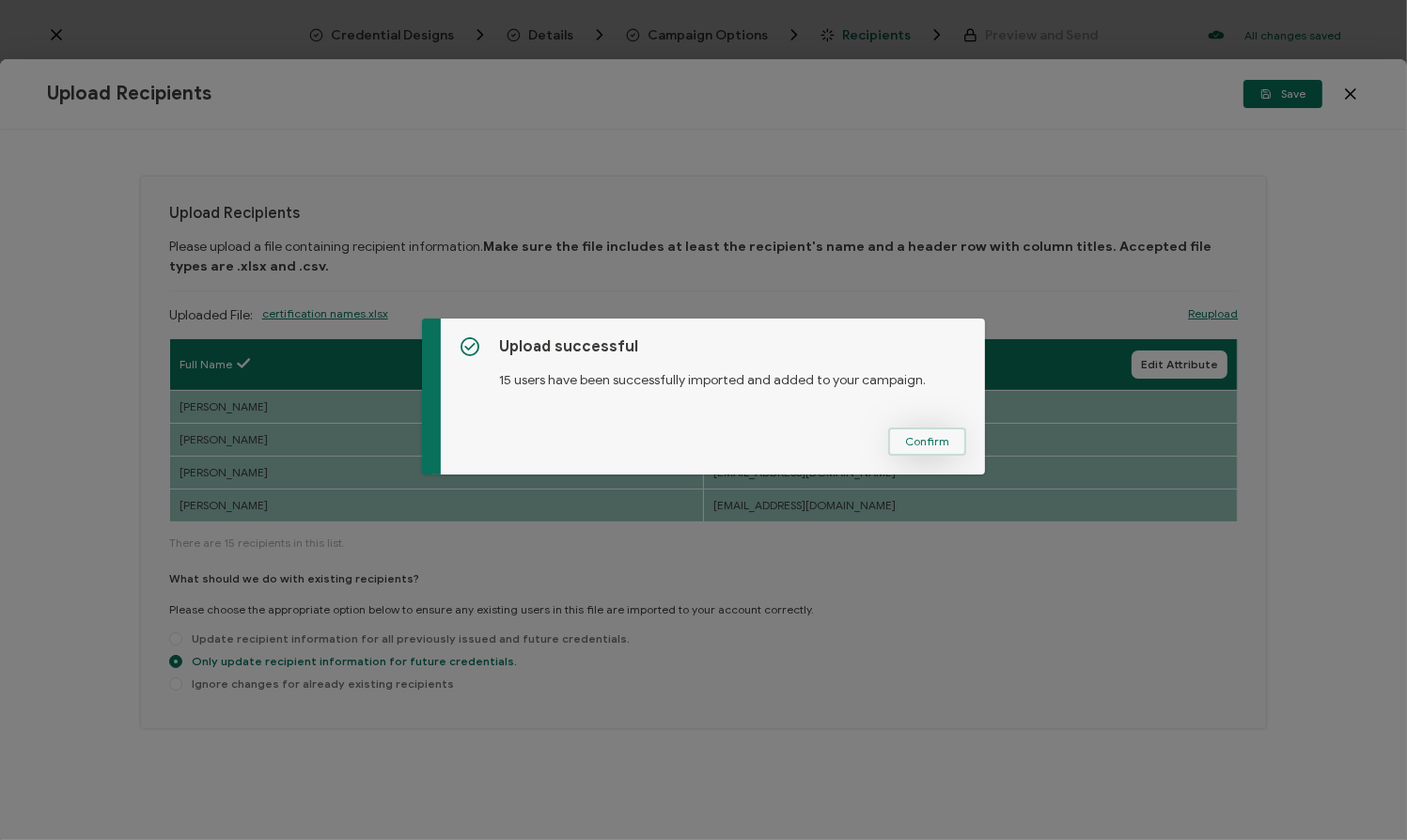
click at [930, 440] on span "Confirm" at bounding box center [926, 441] width 44 height 12
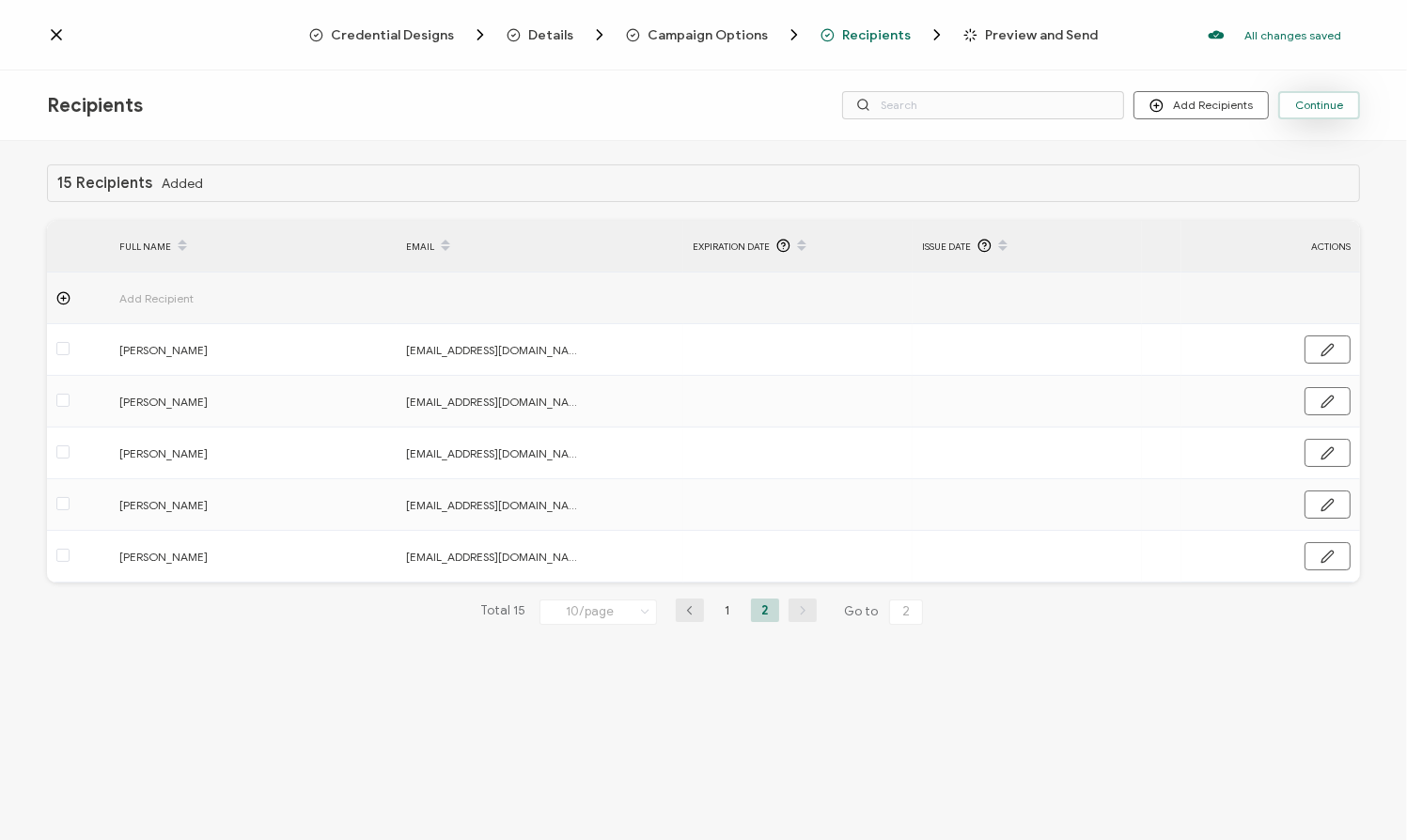
click at [1319, 99] on span "Continue" at bounding box center [1318, 105] width 48 height 12
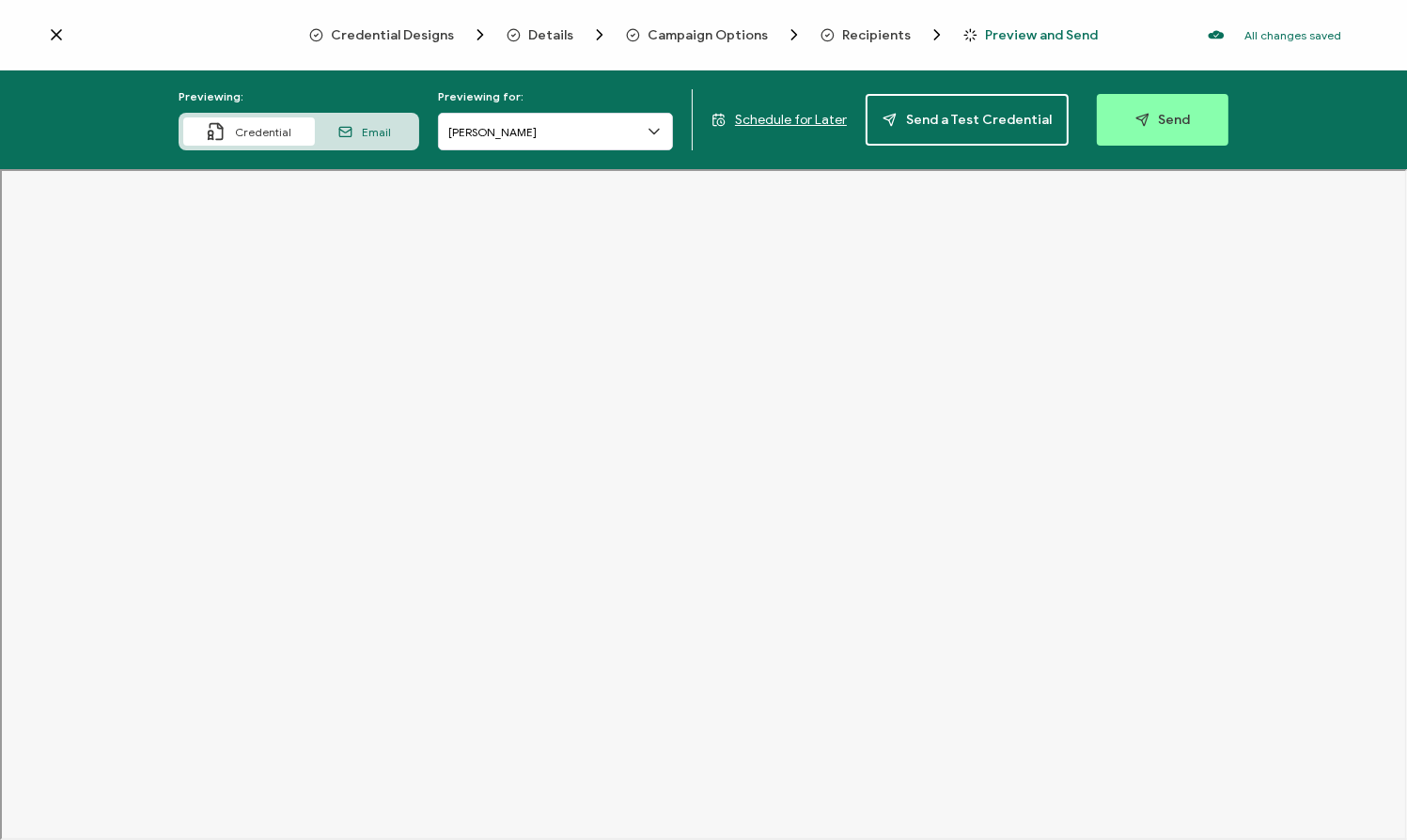
click at [809, 117] on span "Schedule for Later" at bounding box center [791, 120] width 112 height 16
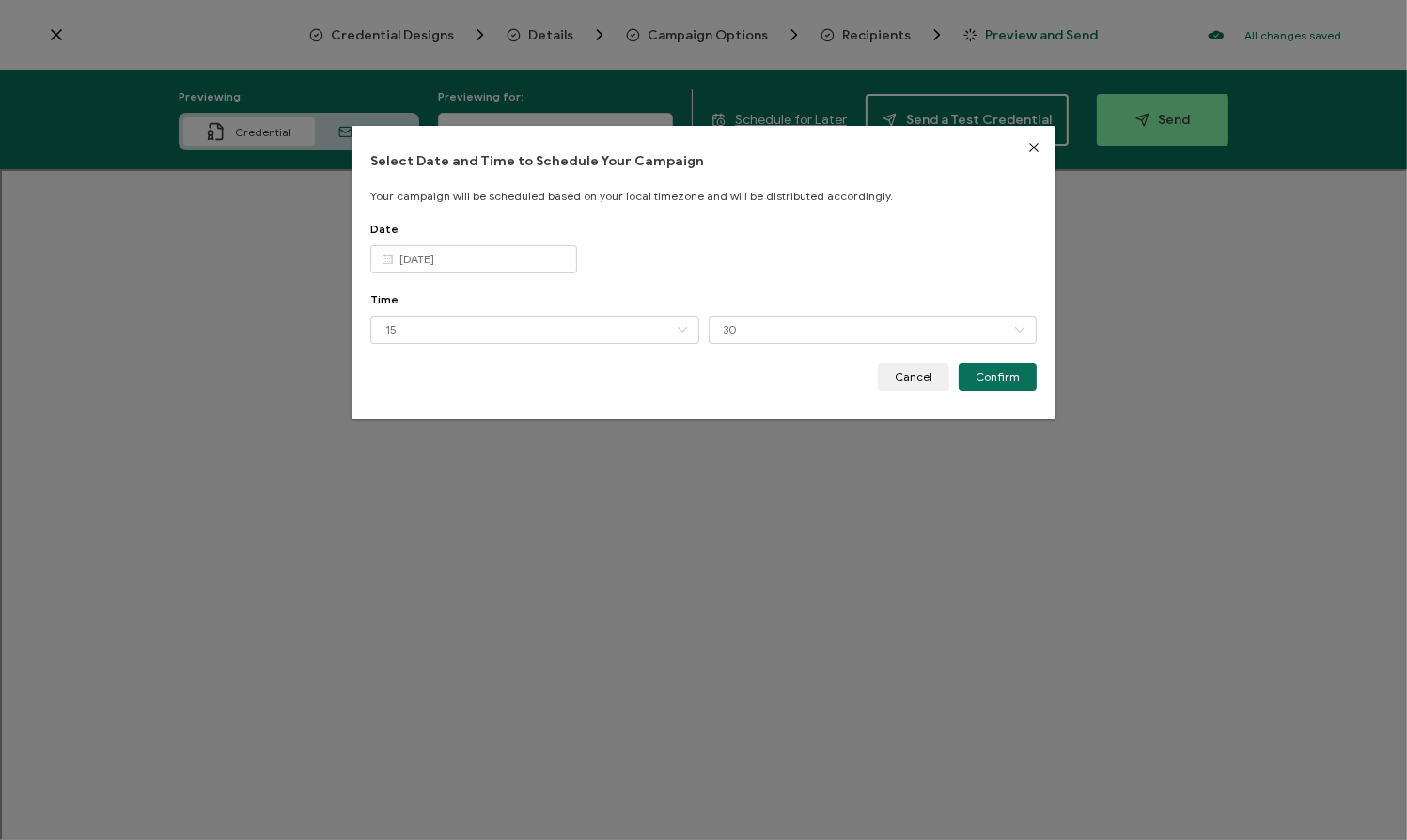
click at [388, 257] on icon "dialog" at bounding box center [387, 259] width 23 height 28
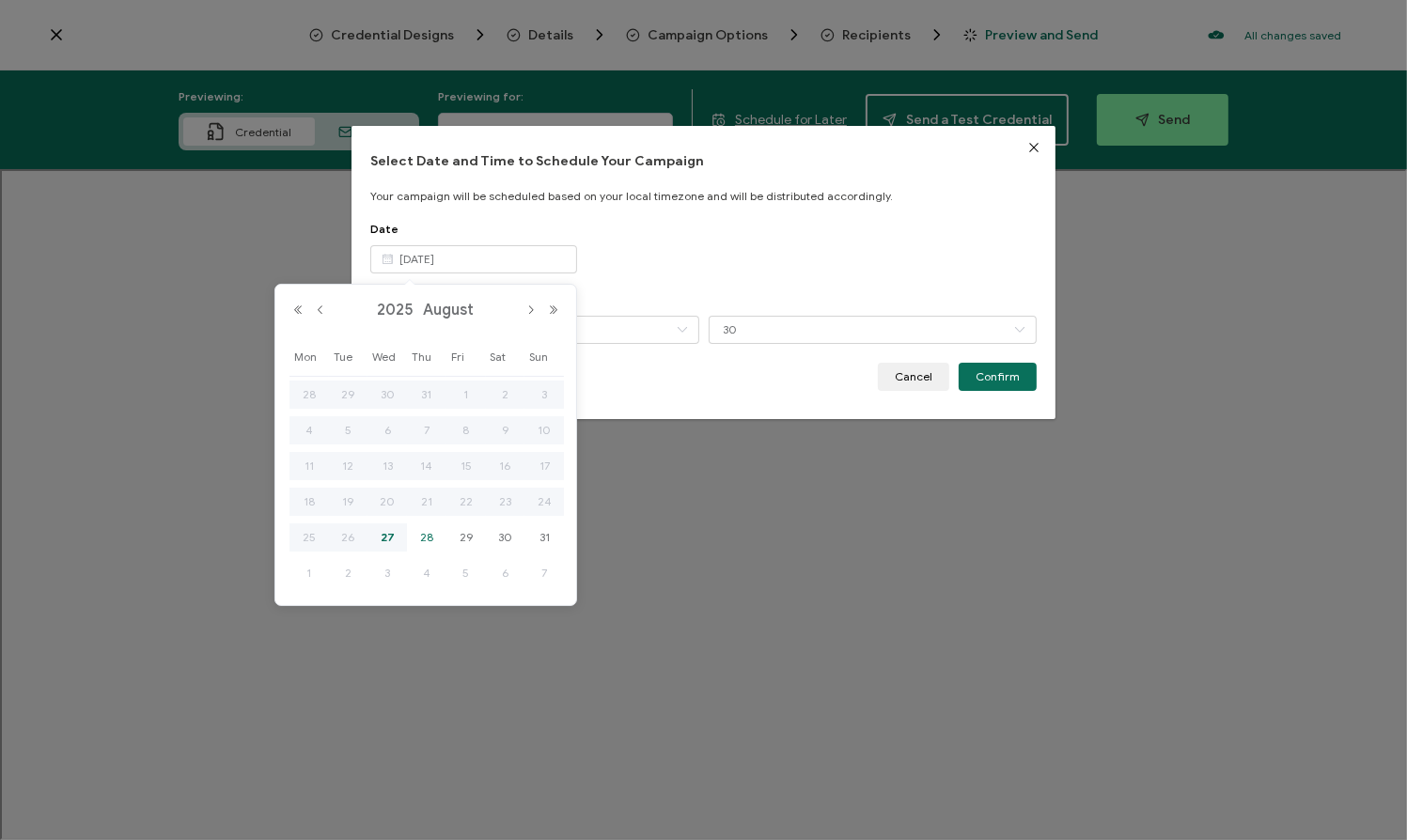
click at [439, 539] on div "28" at bounding box center [426, 537] width 39 height 28
type input "Aug 28 2025"
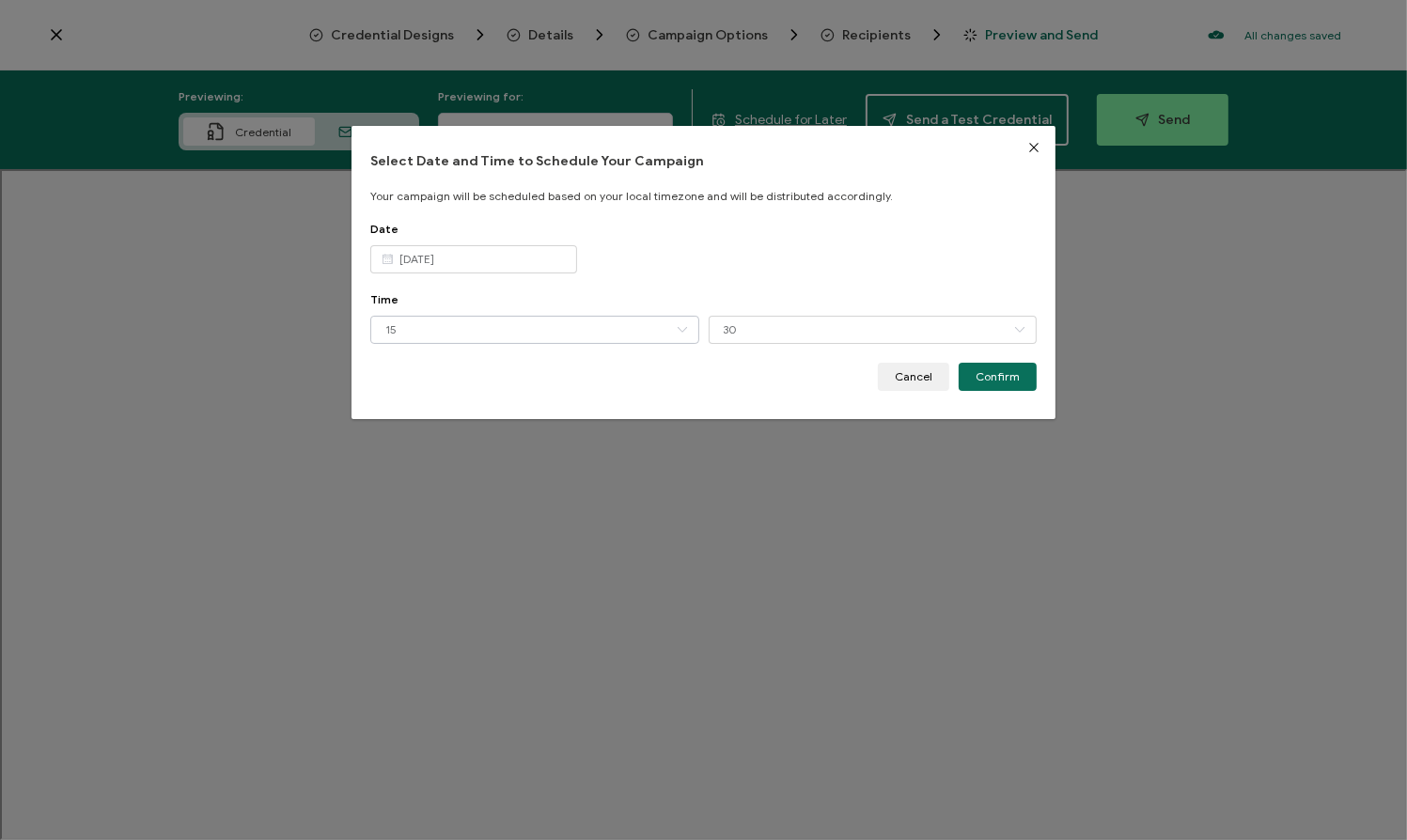
click at [681, 328] on icon "dialog" at bounding box center [683, 329] width 23 height 28
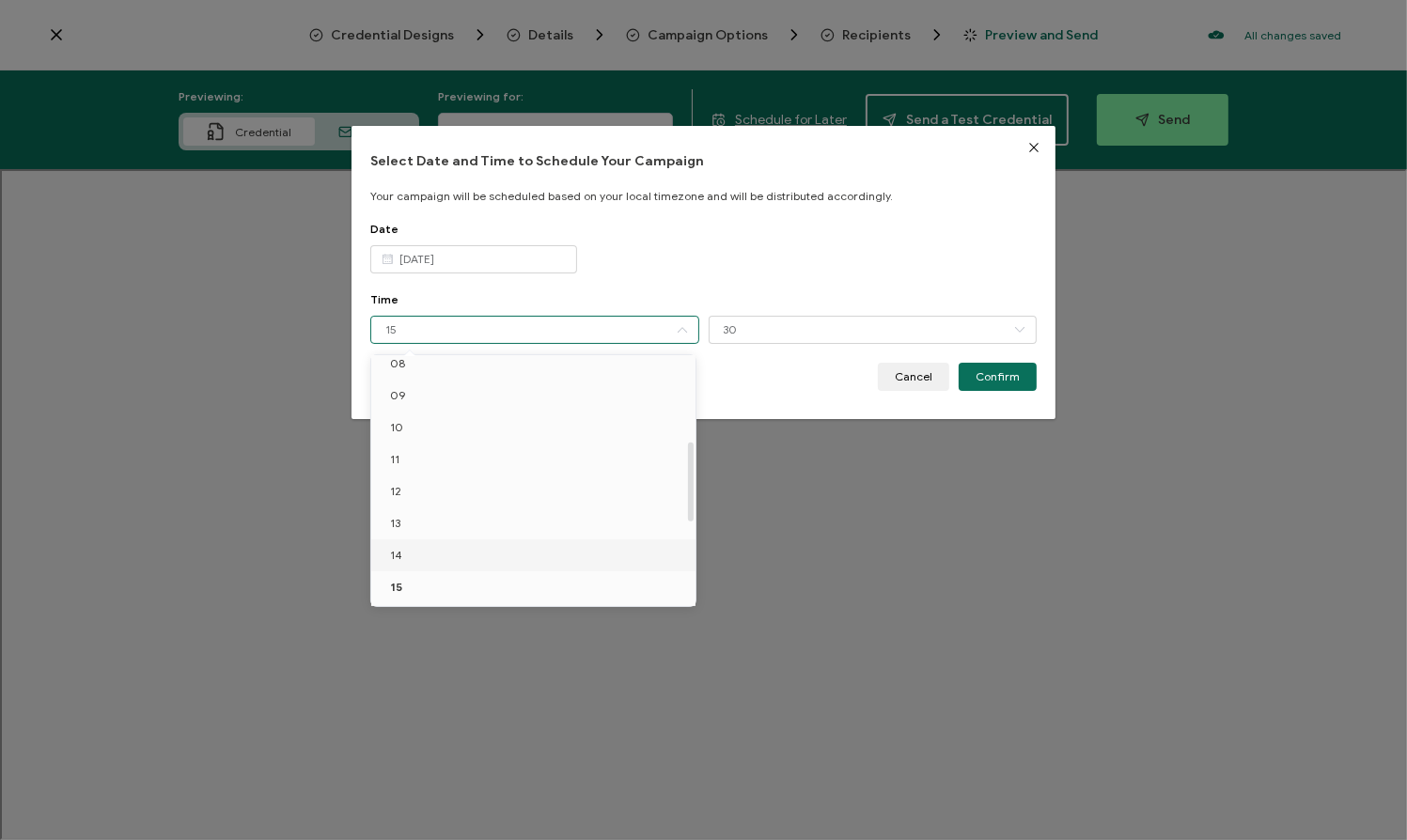
click at [400, 553] on span "14" at bounding box center [396, 554] width 13 height 14
type input "14"
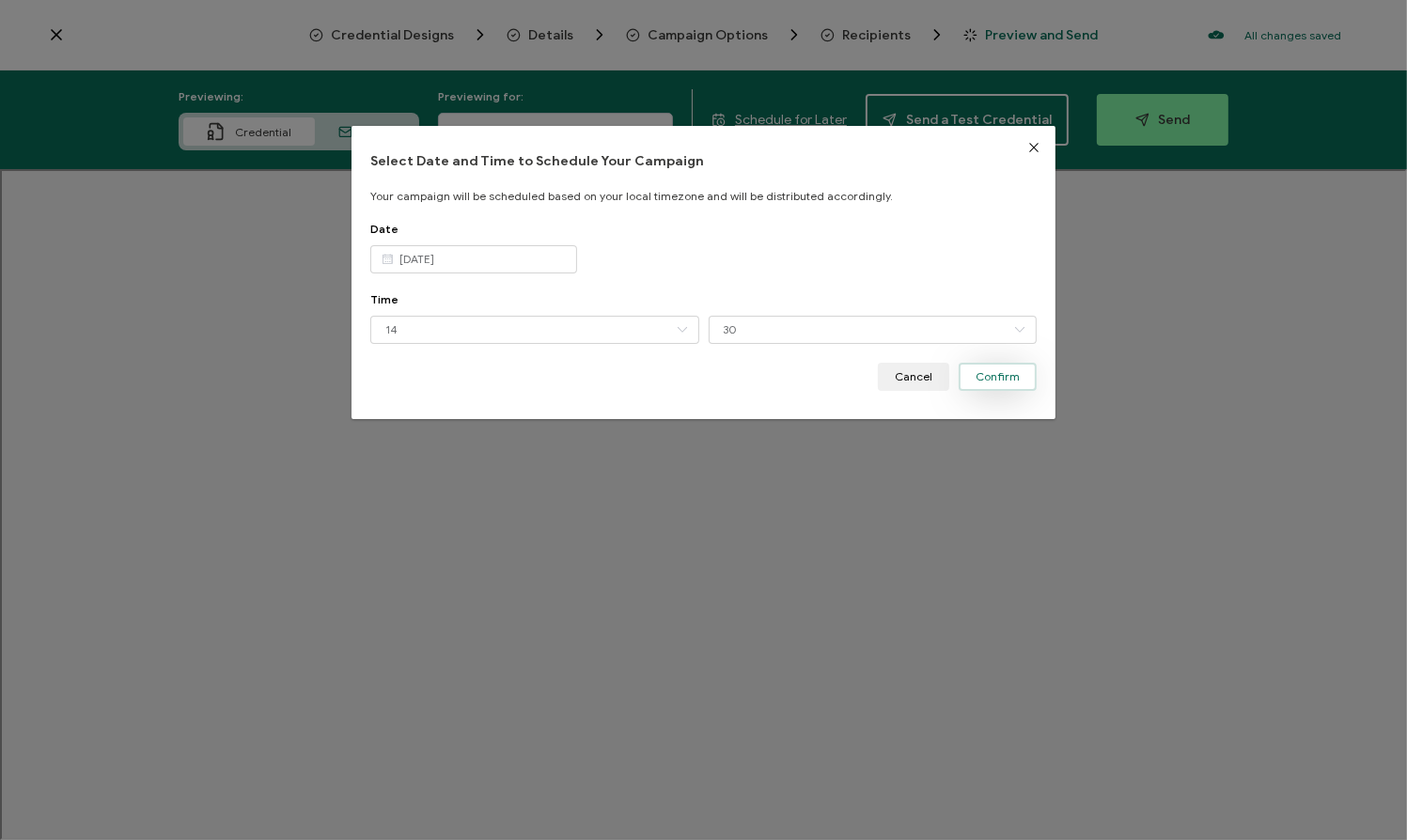
click at [998, 374] on span "Confirm" at bounding box center [997, 377] width 44 height 12
